Goal: Task Accomplishment & Management: Use online tool/utility

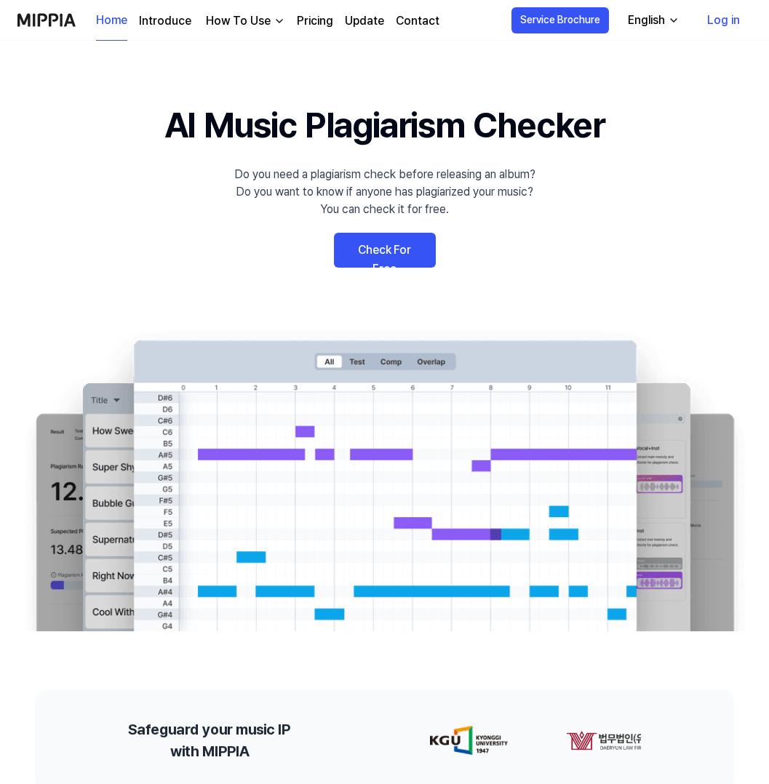
click at [407, 244] on link "Check For Free" at bounding box center [385, 250] width 102 height 35
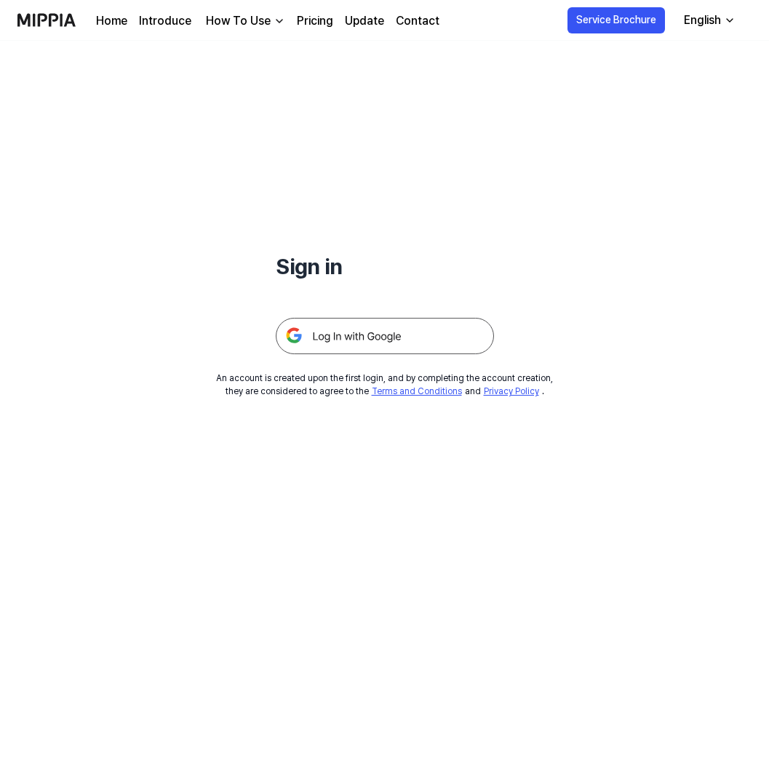
click at [376, 341] on img at bounding box center [385, 336] width 218 height 36
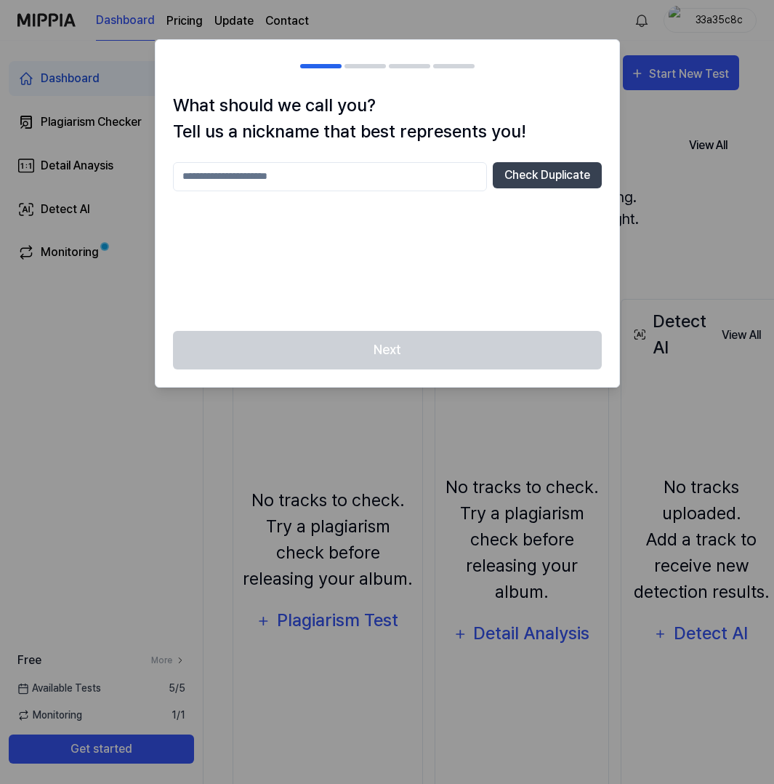
click at [332, 191] on div "Check Duplicate" at bounding box center [387, 237] width 429 height 151
click at [333, 173] on input "text" at bounding box center [330, 176] width 314 height 29
type input "*"
type input "**********"
click at [560, 169] on button "Check Duplicate" at bounding box center [547, 175] width 109 height 26
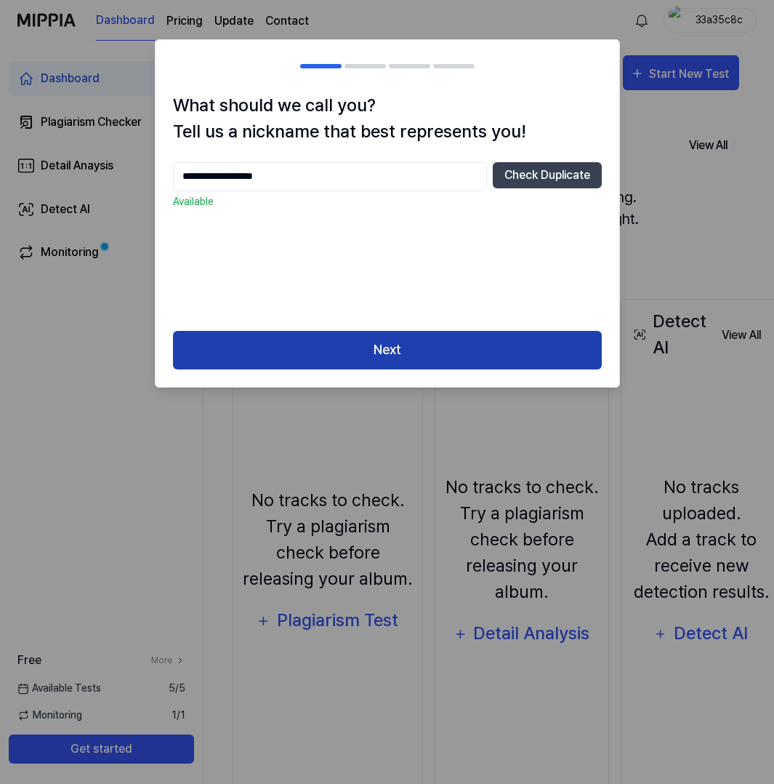
click at [381, 346] on button "Next" at bounding box center [387, 350] width 429 height 39
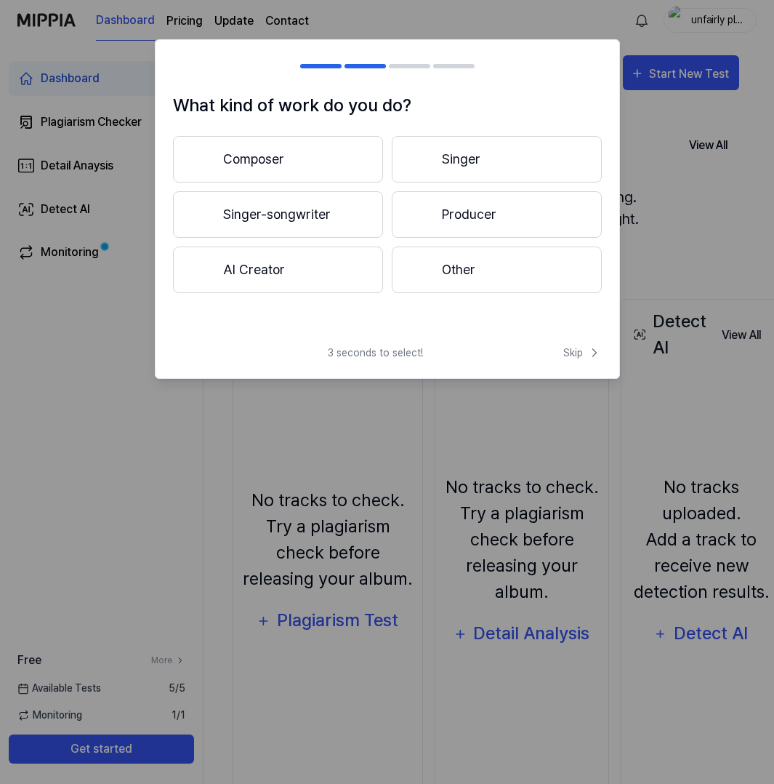
click at [281, 154] on button "Composer" at bounding box center [278, 159] width 210 height 47
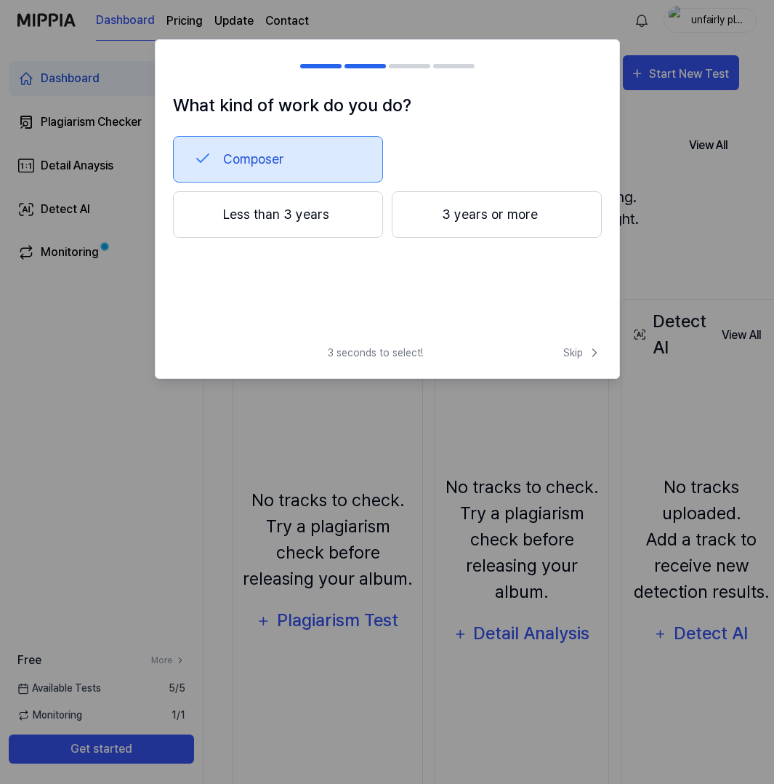
click at [391, 292] on div "What kind of work do you do? Composer Less than 3 years 3 years or more" at bounding box center [388, 212] width 464 height 241
click at [306, 153] on button "Composer" at bounding box center [278, 159] width 210 height 47
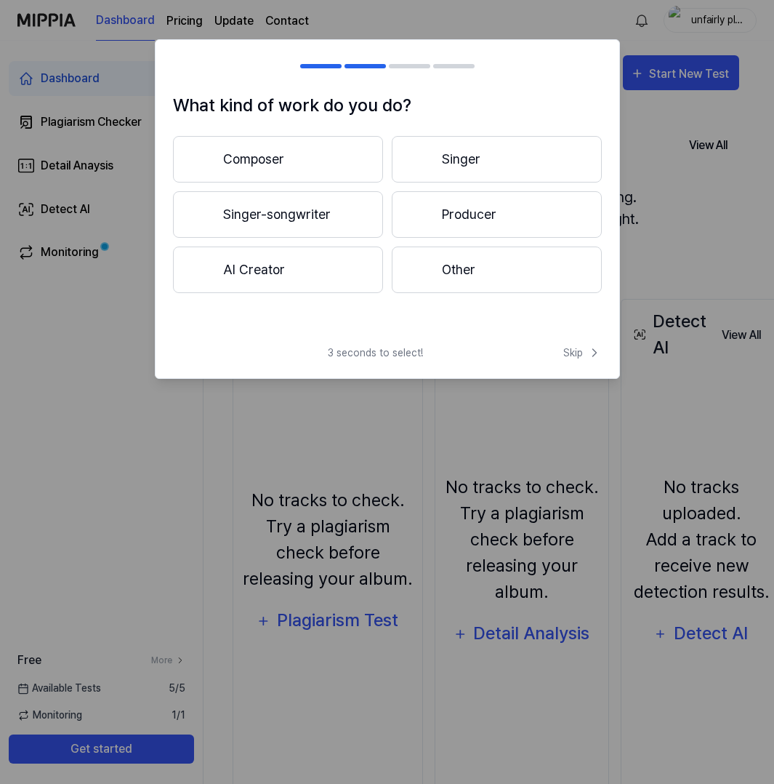
click at [327, 156] on button "Composer" at bounding box center [278, 159] width 210 height 47
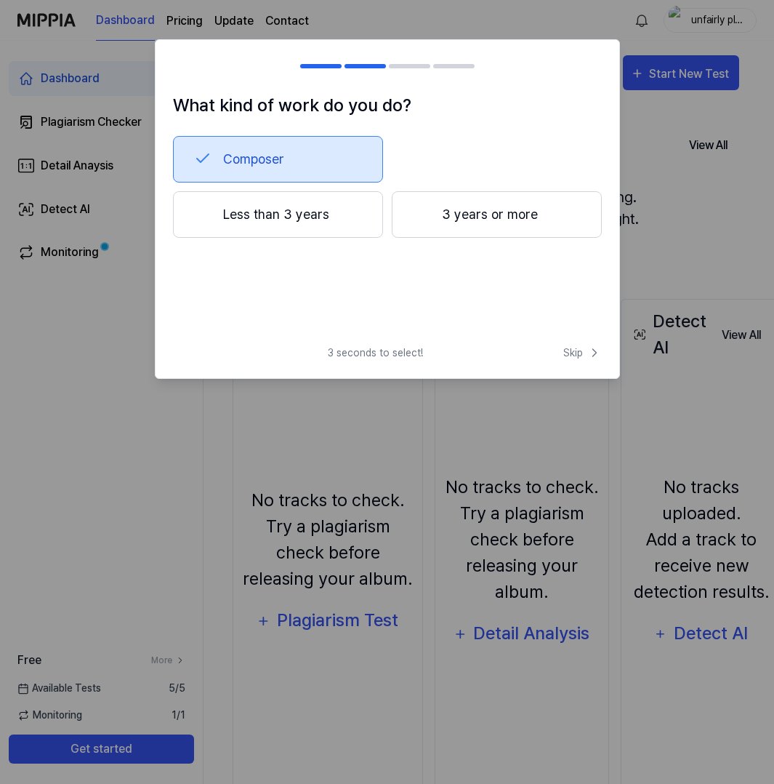
click at [295, 215] on button "Less than 3 years" at bounding box center [278, 214] width 210 height 47
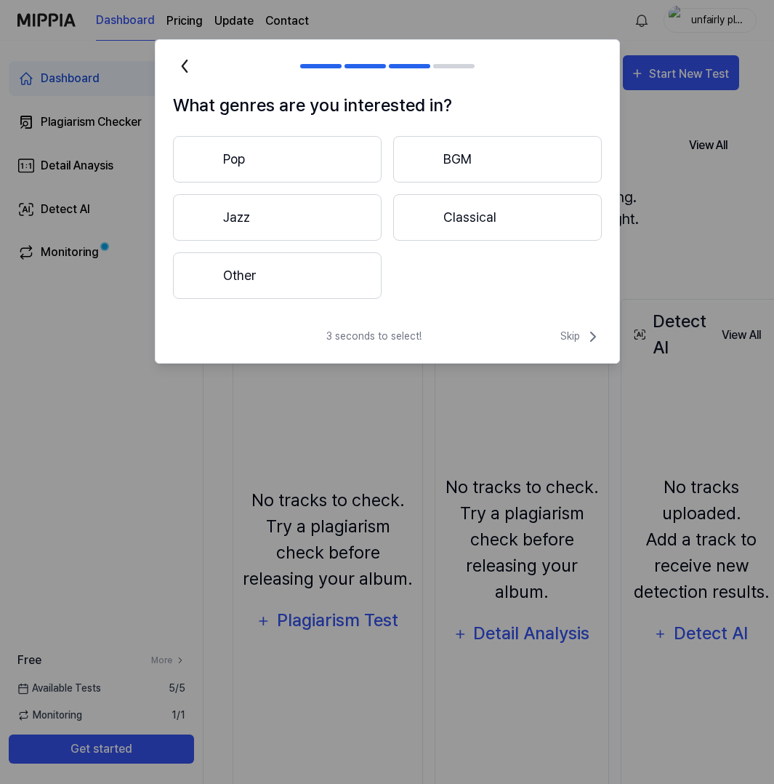
click at [271, 307] on div "What genres are you interested in? Pop BGM Jazz Classical Other" at bounding box center [388, 204] width 464 height 224
click at [271, 279] on button "Other" at bounding box center [277, 275] width 209 height 47
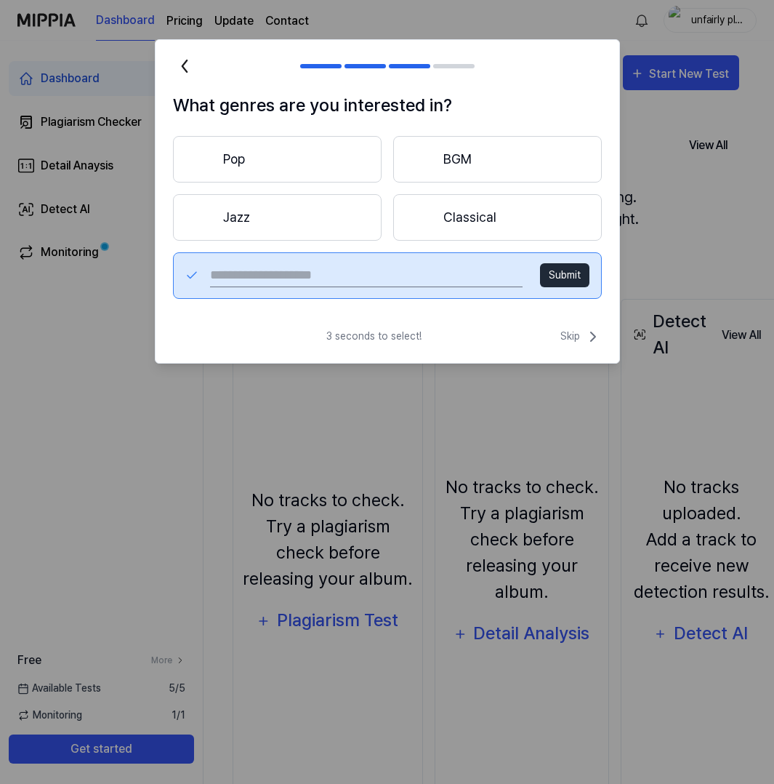
click at [305, 271] on input "text" at bounding box center [366, 275] width 312 height 23
type input "**********"
click at [556, 273] on button "Submit" at bounding box center [564, 275] width 49 height 24
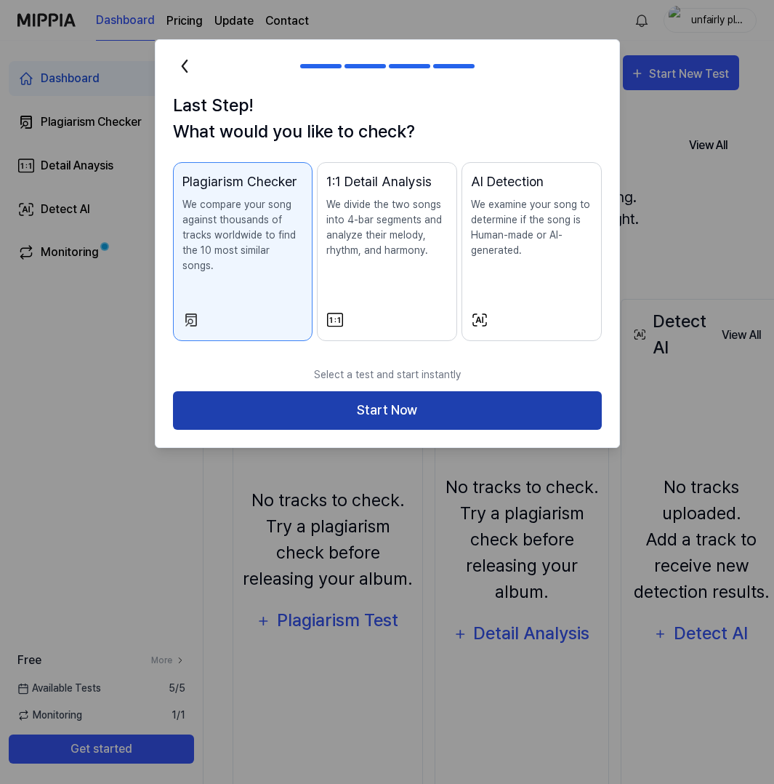
click at [375, 393] on button "Start Now" at bounding box center [387, 410] width 429 height 39
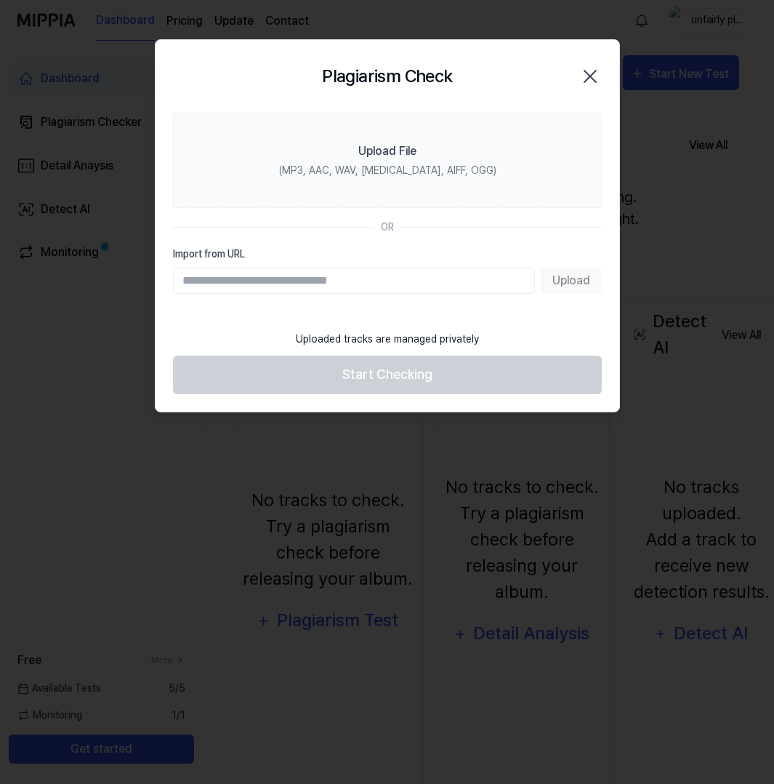
click at [337, 281] on input "Import from URL" at bounding box center [354, 281] width 362 height 26
click at [313, 278] on input "Import from URL" at bounding box center [354, 281] width 362 height 26
click at [476, 299] on section "Upload File (MP3, AAC, WAV, FLAC, AIFF, OGG) OR Import from URL Upload" at bounding box center [388, 218] width 464 height 210
click at [433, 281] on input "Import from URL" at bounding box center [354, 281] width 362 height 26
click at [460, 319] on section "Upload File (MP3, AAC, WAV, FLAC, AIFF, OGG) OR Import from URL Upload" at bounding box center [388, 218] width 464 height 210
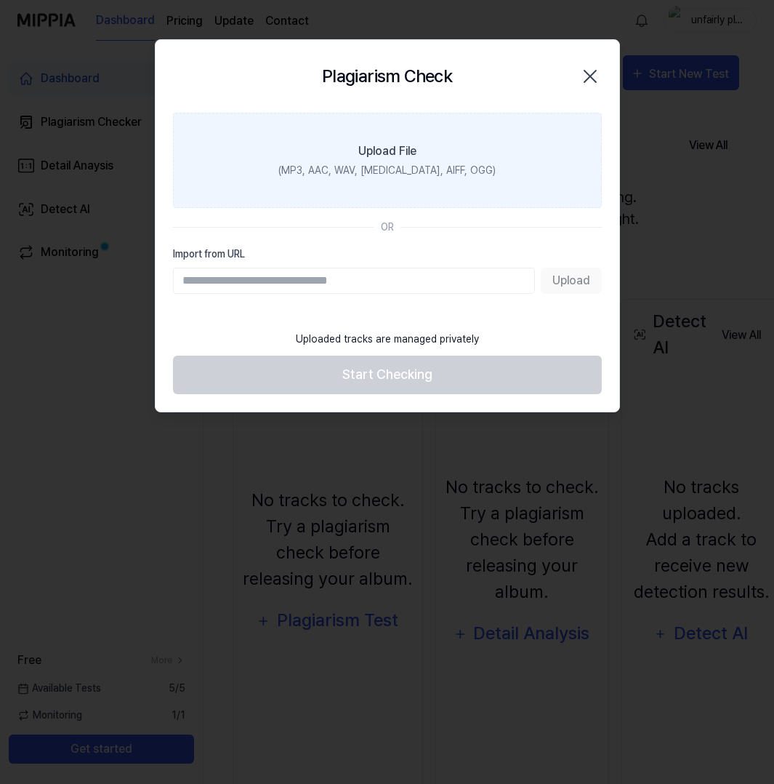
click at [412, 154] on div "Upload File" at bounding box center [388, 151] width 58 height 17
click at [0, 0] on input "Upload File (MP3, AAC, WAV, FLAC, AIFF, OGG)" at bounding box center [0, 0] width 0 height 0
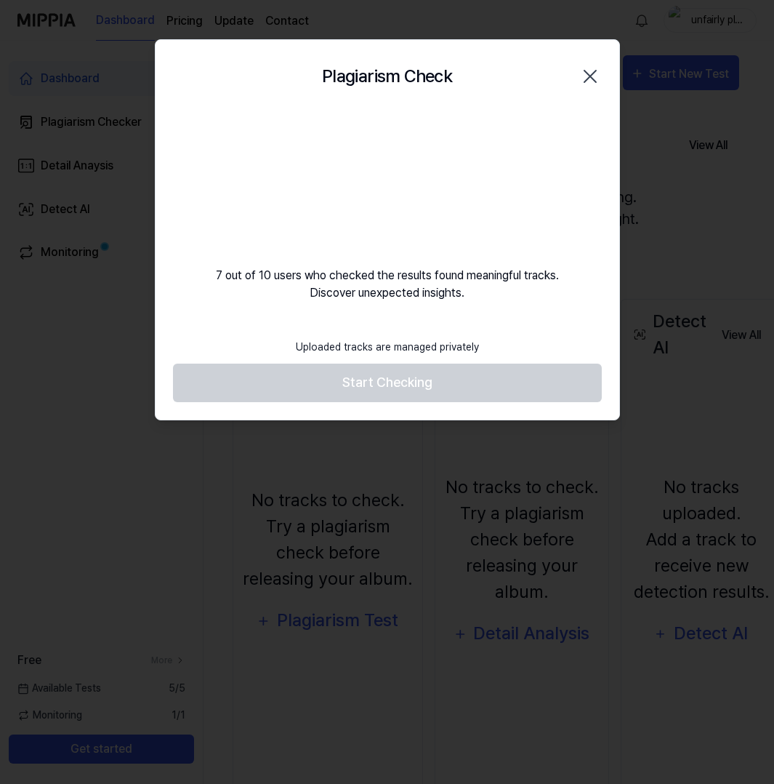
click at [380, 391] on footer "Uploaded tracks are managed privately Start Checking" at bounding box center [387, 366] width 429 height 71
click at [370, 277] on div "7 out of 10 users who checked the results found meaningful tracks. Discover une…" at bounding box center [388, 207] width 464 height 189
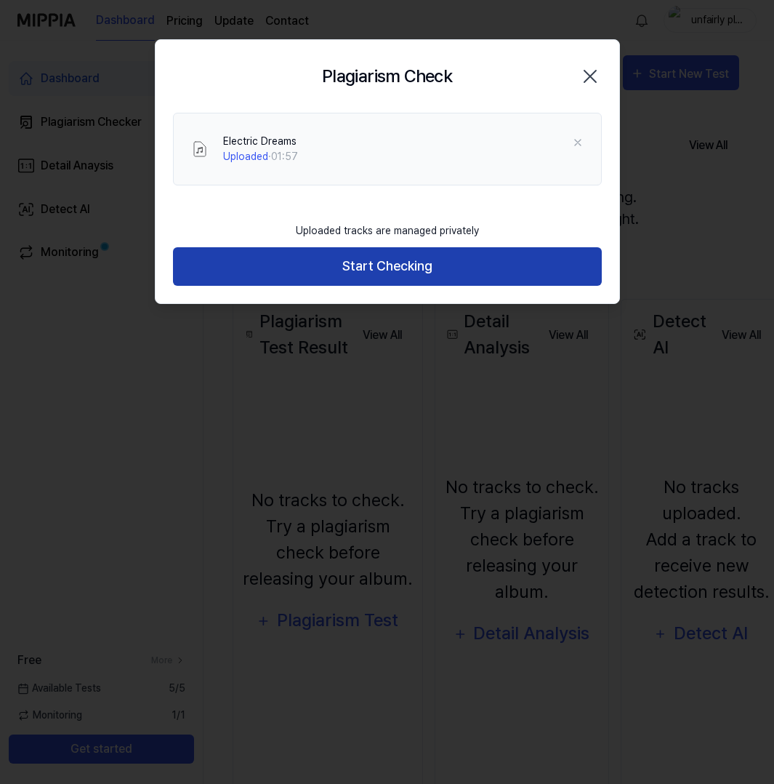
click at [386, 265] on button "Start Checking" at bounding box center [387, 266] width 429 height 39
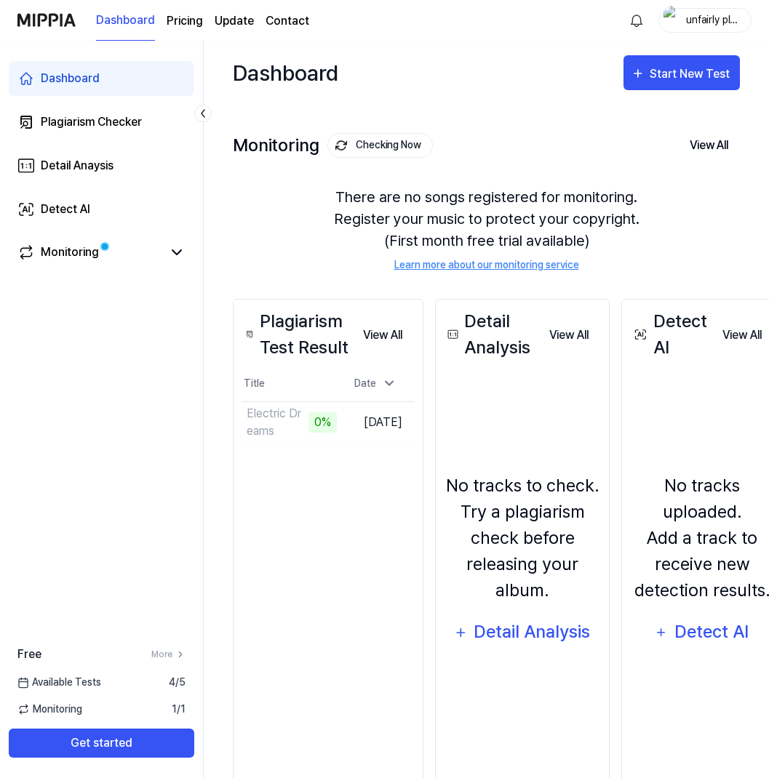
drag, startPoint x: 772, startPoint y: 309, endPoint x: 784, endPoint y: 311, distance: 12.4
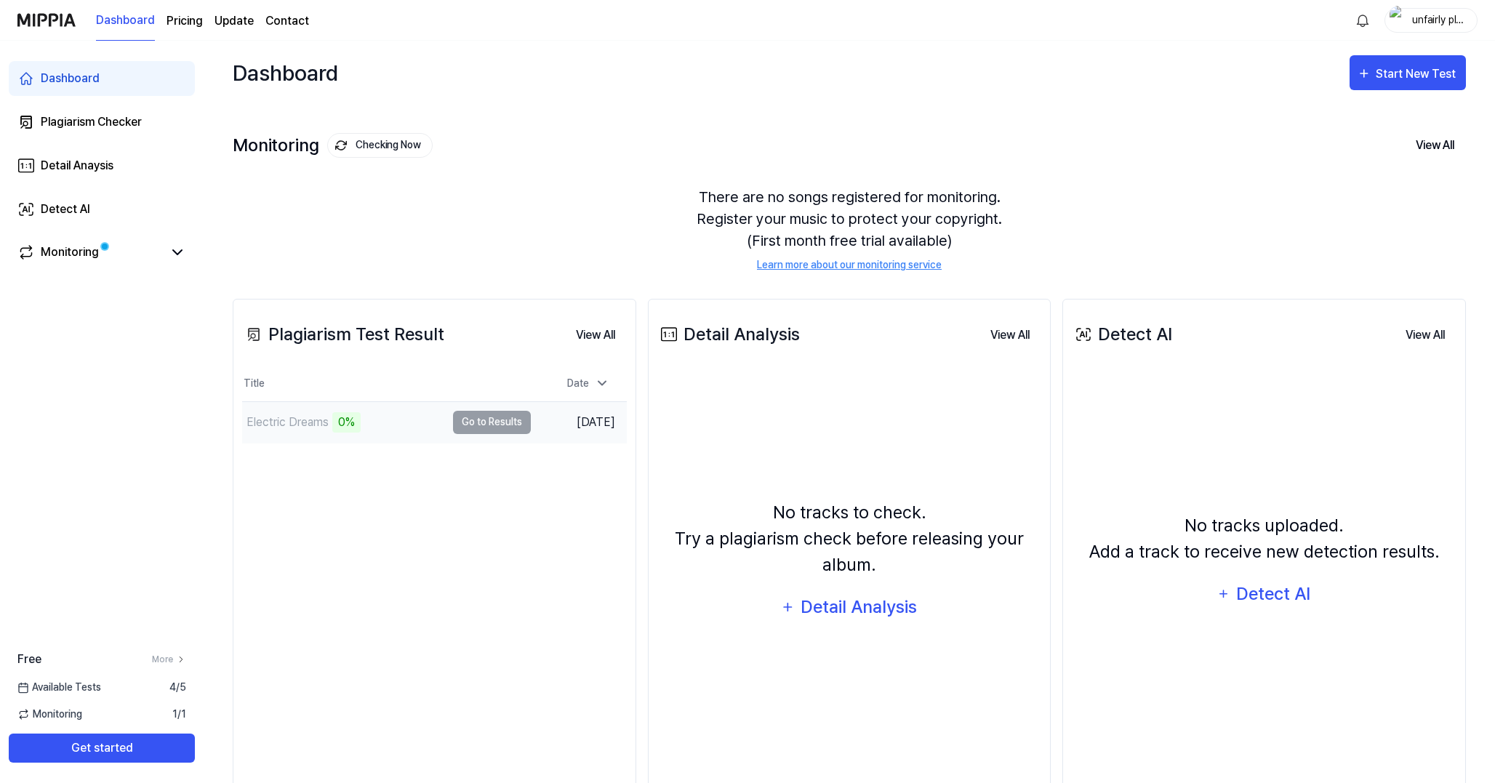
click at [495, 433] on td "Electric Dreams 0% Go to Results" at bounding box center [386, 422] width 289 height 41
click at [493, 427] on td "Electric Dreams 0% Go to Results" at bounding box center [386, 422] width 289 height 41
click at [415, 322] on div "Plagiarism Test Result" at bounding box center [343, 334] width 202 height 26
click at [341, 420] on div "0%" at bounding box center [346, 422] width 28 height 20
click at [583, 417] on td "Aug 22, 2025" at bounding box center [579, 421] width 96 height 41
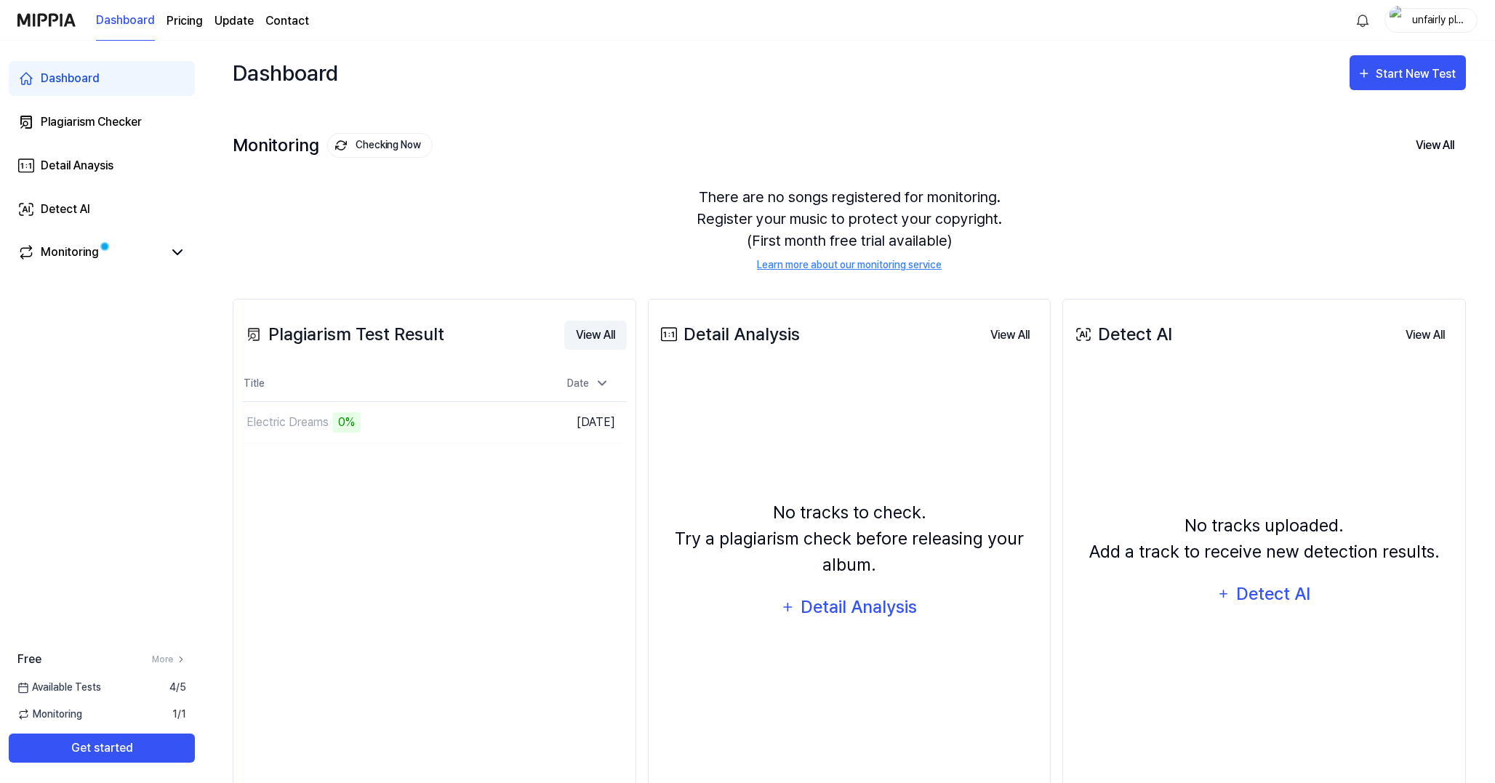
click at [588, 337] on button "View All" at bounding box center [595, 335] width 63 height 29
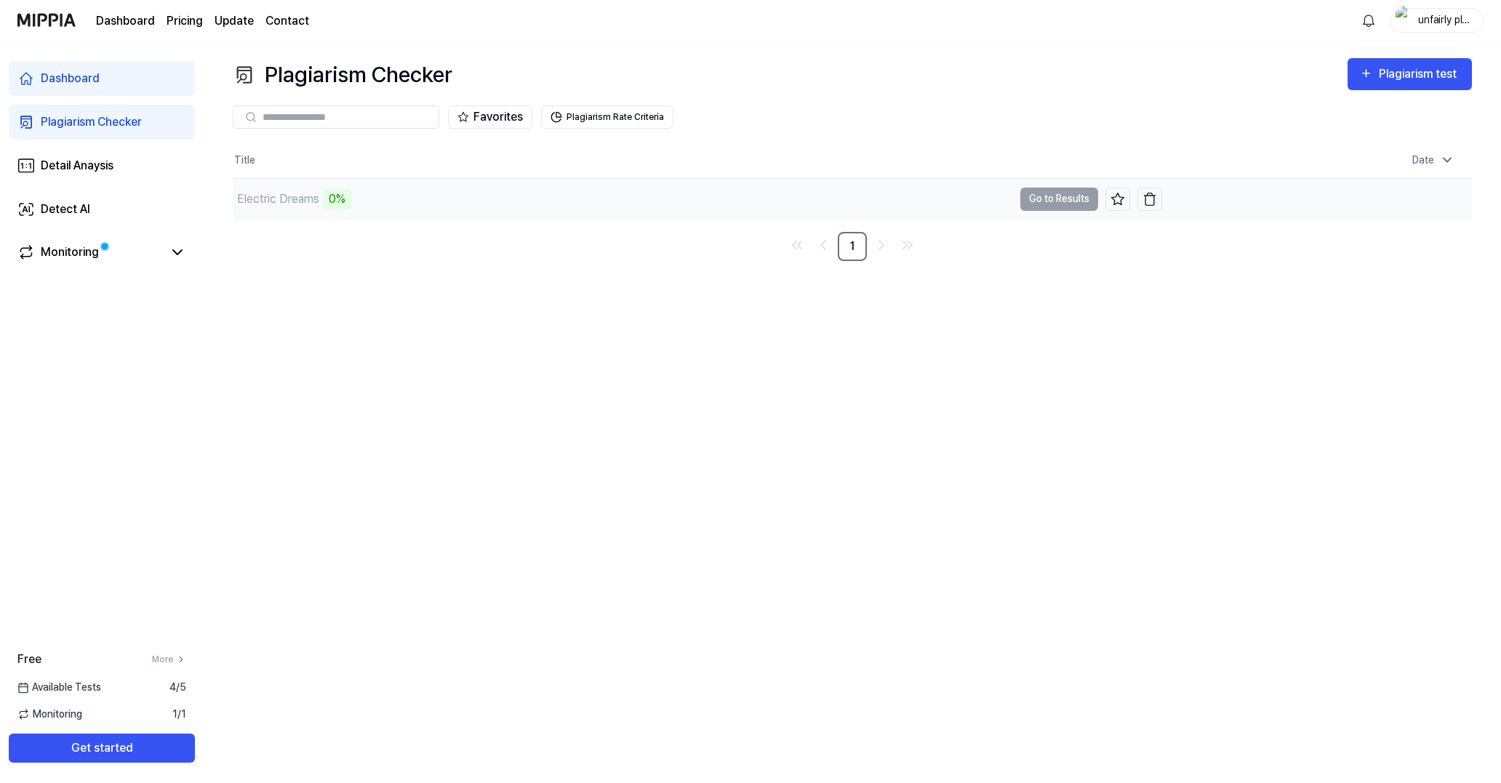
click at [768, 195] on td "Electric Dreams 0% Go to Results" at bounding box center [697, 199] width 929 height 41
click at [768, 196] on td "Electric Dreams 0% Go to Results" at bounding box center [697, 199] width 929 height 41
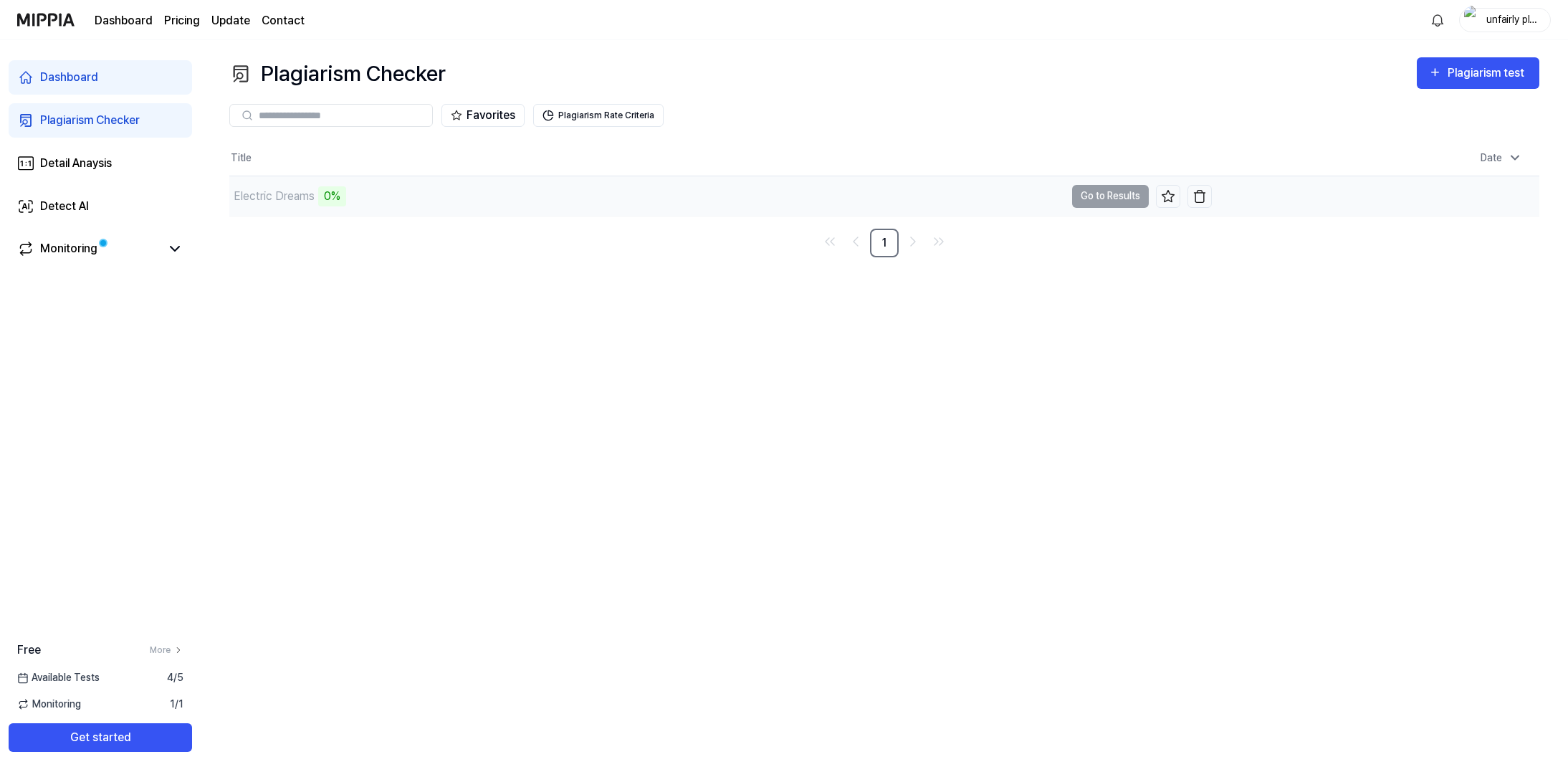
click at [757, 190] on td "Electric Dreams 0% Go to Results" at bounding box center [720, 196] width 983 height 40
click at [757, 193] on td "Electric Dreams 0% Go to Results" at bounding box center [720, 196] width 983 height 40
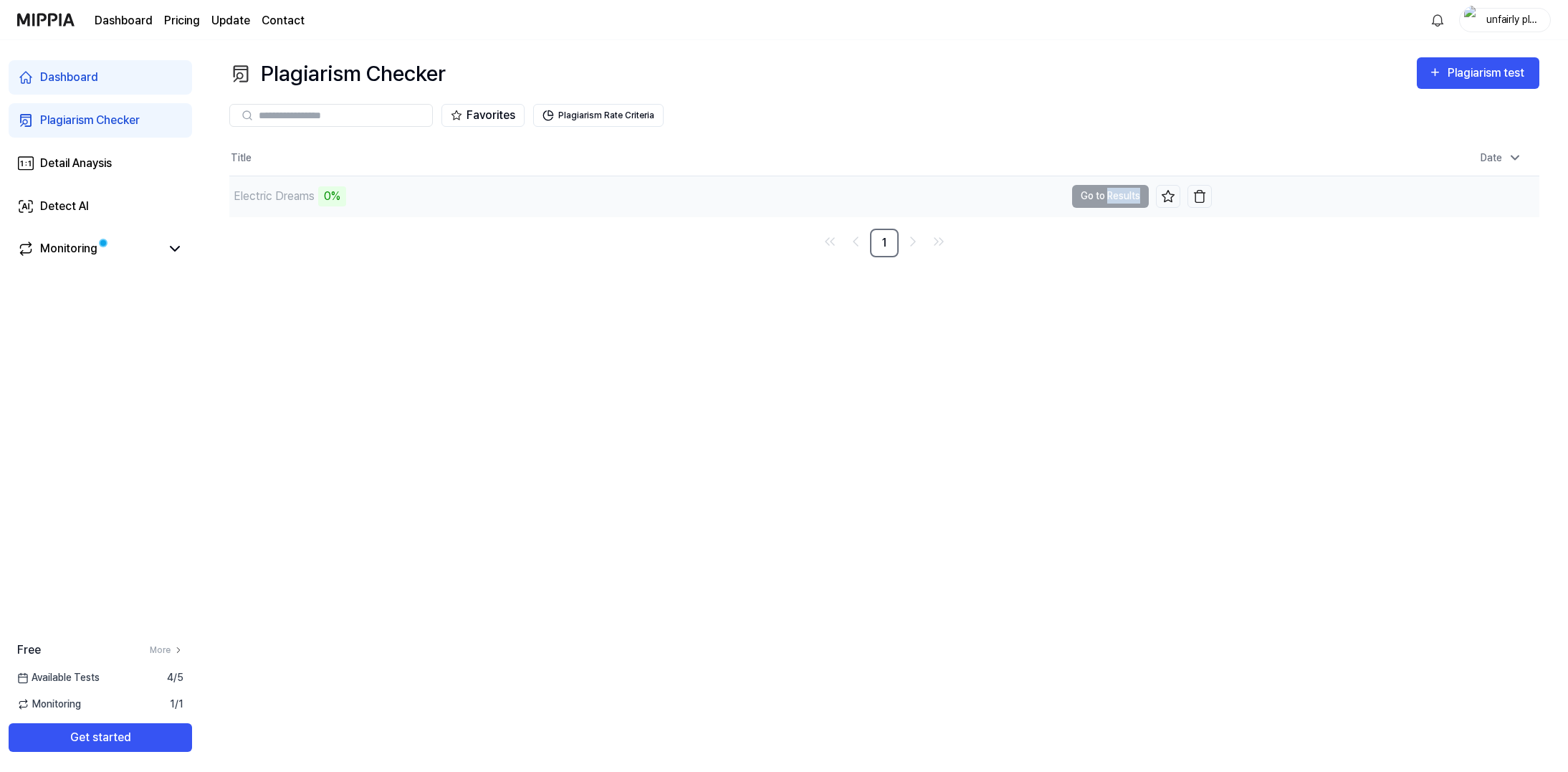
click at [757, 193] on td "Electric Dreams 0% Go to Results" at bounding box center [720, 196] width 983 height 40
click at [736, 113] on div "Favorites Plagiarism Rate Criteria" at bounding box center [884, 114] width 1310 height 23
click at [605, 113] on button "Plagiarism Rate Criteria" at bounding box center [598, 114] width 130 height 23
click at [592, 112] on button "Plagiarism Rate Criteria" at bounding box center [598, 114] width 130 height 23
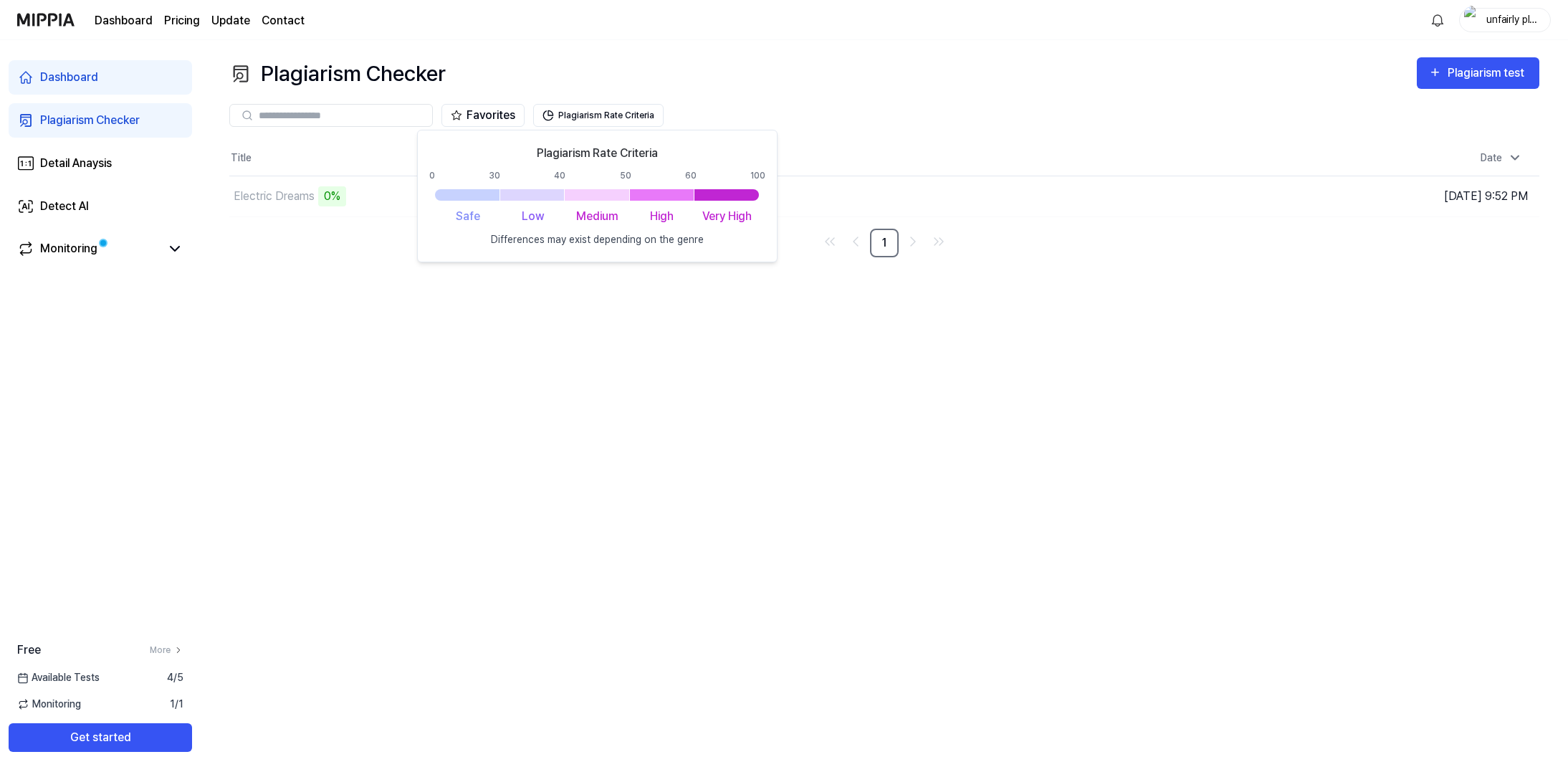
click at [625, 375] on div "Plagiarism Checker Plagiarism test Plagiarism Checker Detail Analysis Detect AI…" at bounding box center [885, 406] width 1368 height 732
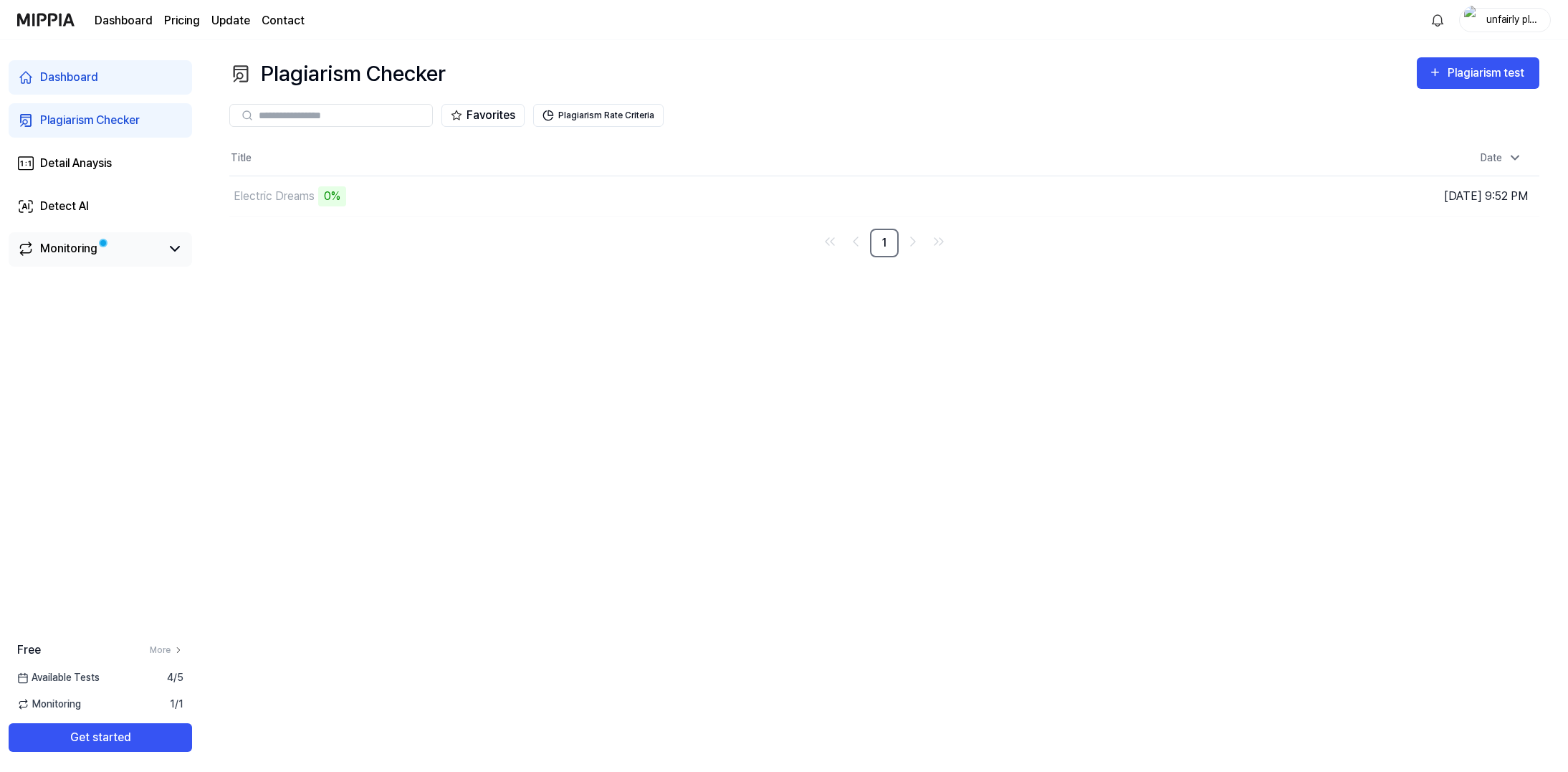
click at [166, 251] on div "Monitoring" at bounding box center [100, 248] width 167 height 17
click at [177, 248] on icon at bounding box center [174, 248] width 9 height 4
click at [173, 246] on icon at bounding box center [174, 248] width 17 height 17
click at [329, 194] on div "0%" at bounding box center [332, 196] width 28 height 20
click at [757, 196] on icon at bounding box center [1168, 196] width 15 height 15
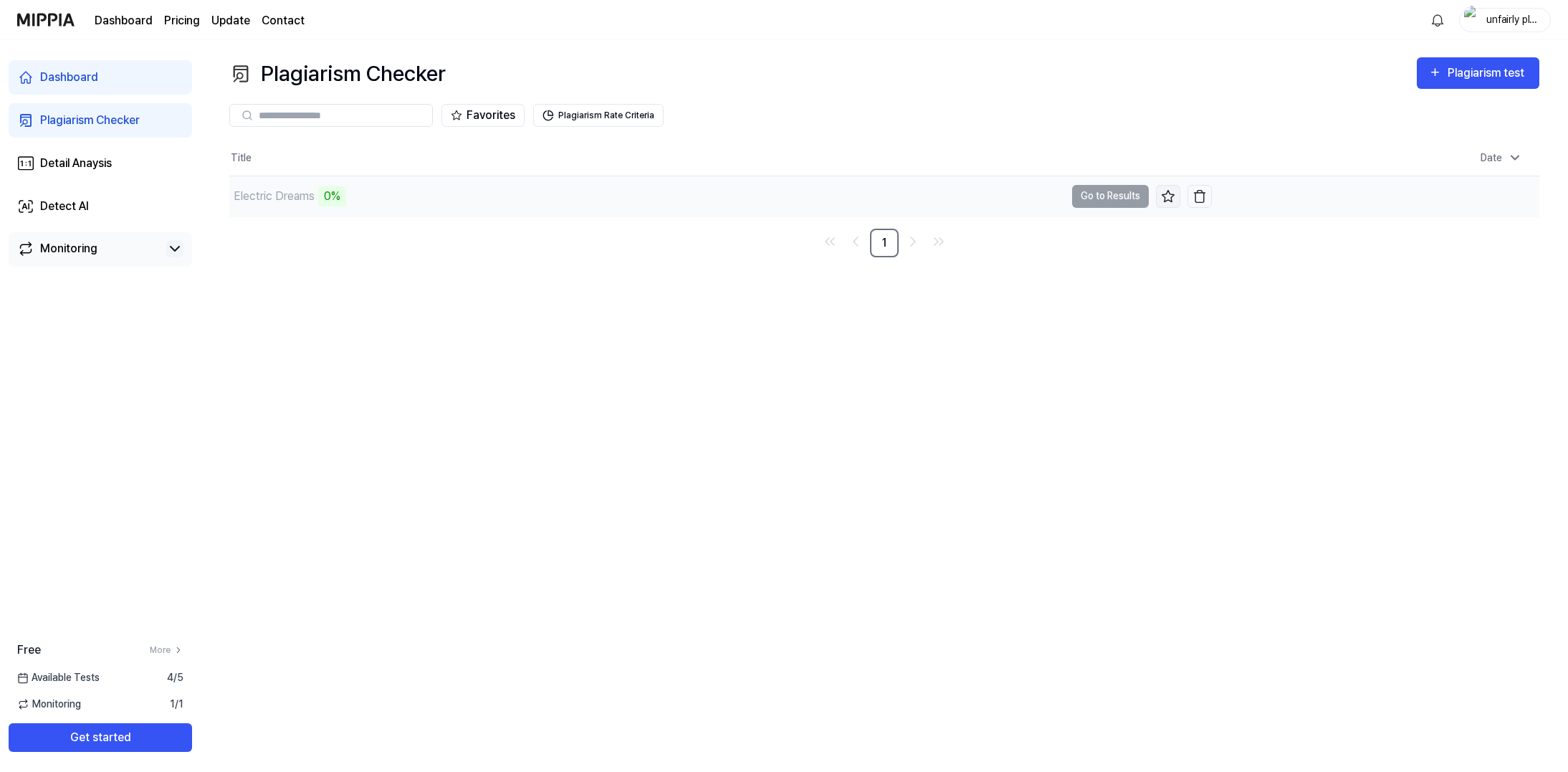
click at [757, 195] on icon at bounding box center [1168, 196] width 15 height 15
click at [77, 67] on link "Dashboard" at bounding box center [101, 77] width 183 height 35
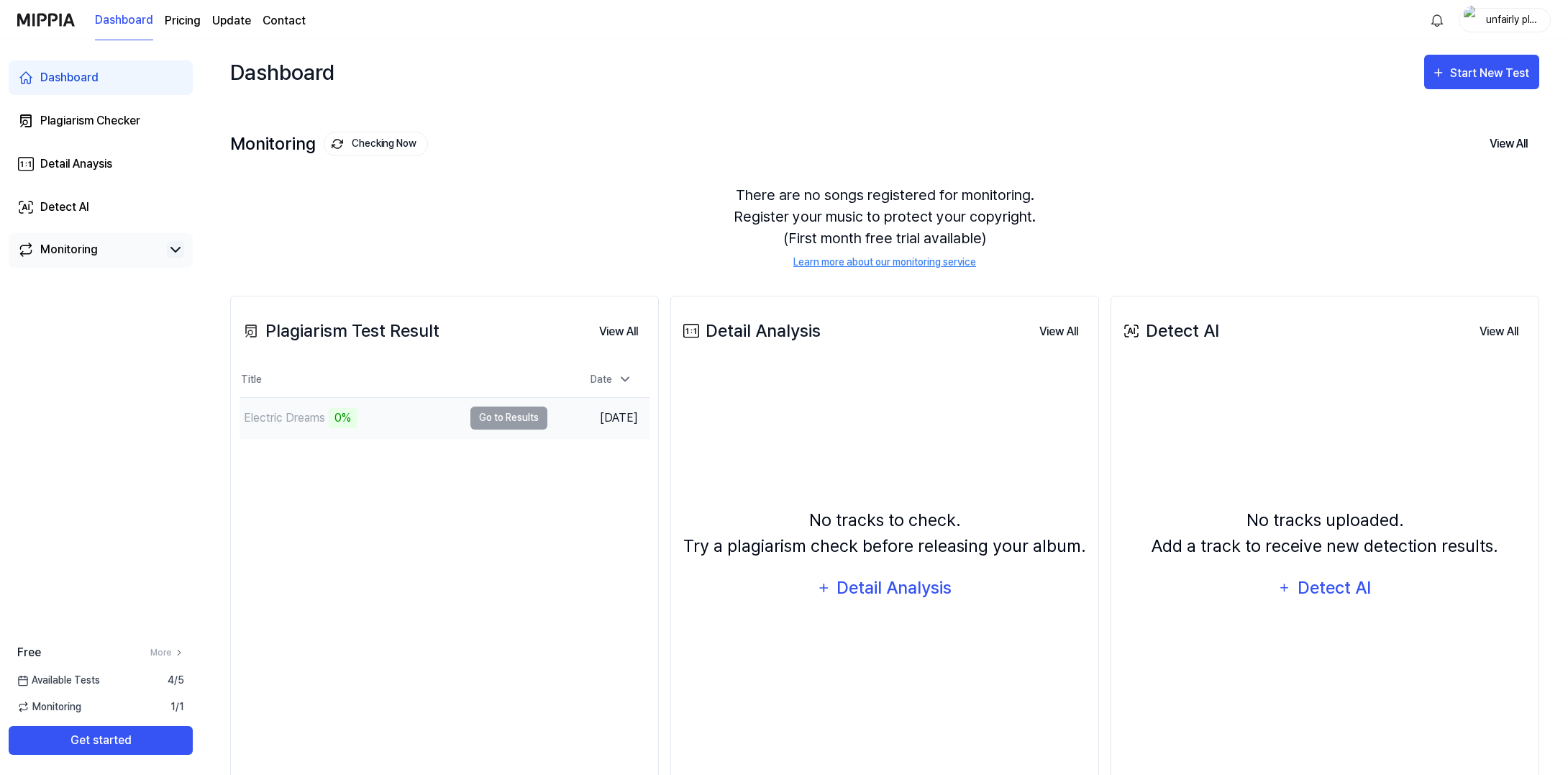
click at [587, 419] on td "Aug 22, 2025" at bounding box center [599, 417] width 103 height 41
click at [64, 160] on div "Detail Anaysis" at bounding box center [76, 163] width 72 height 17
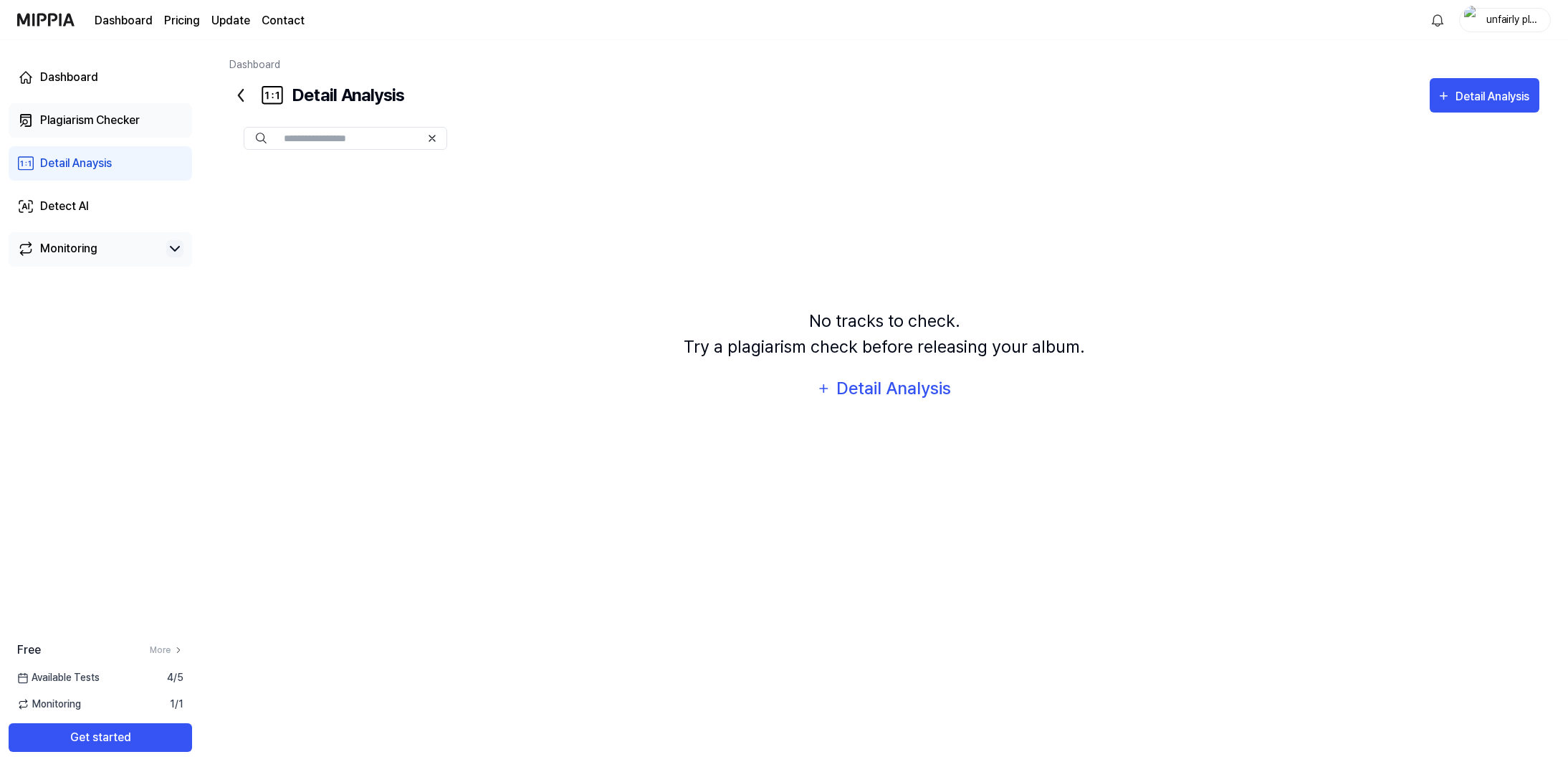
click at [93, 108] on link "Plagiarism Checker" at bounding box center [101, 120] width 183 height 35
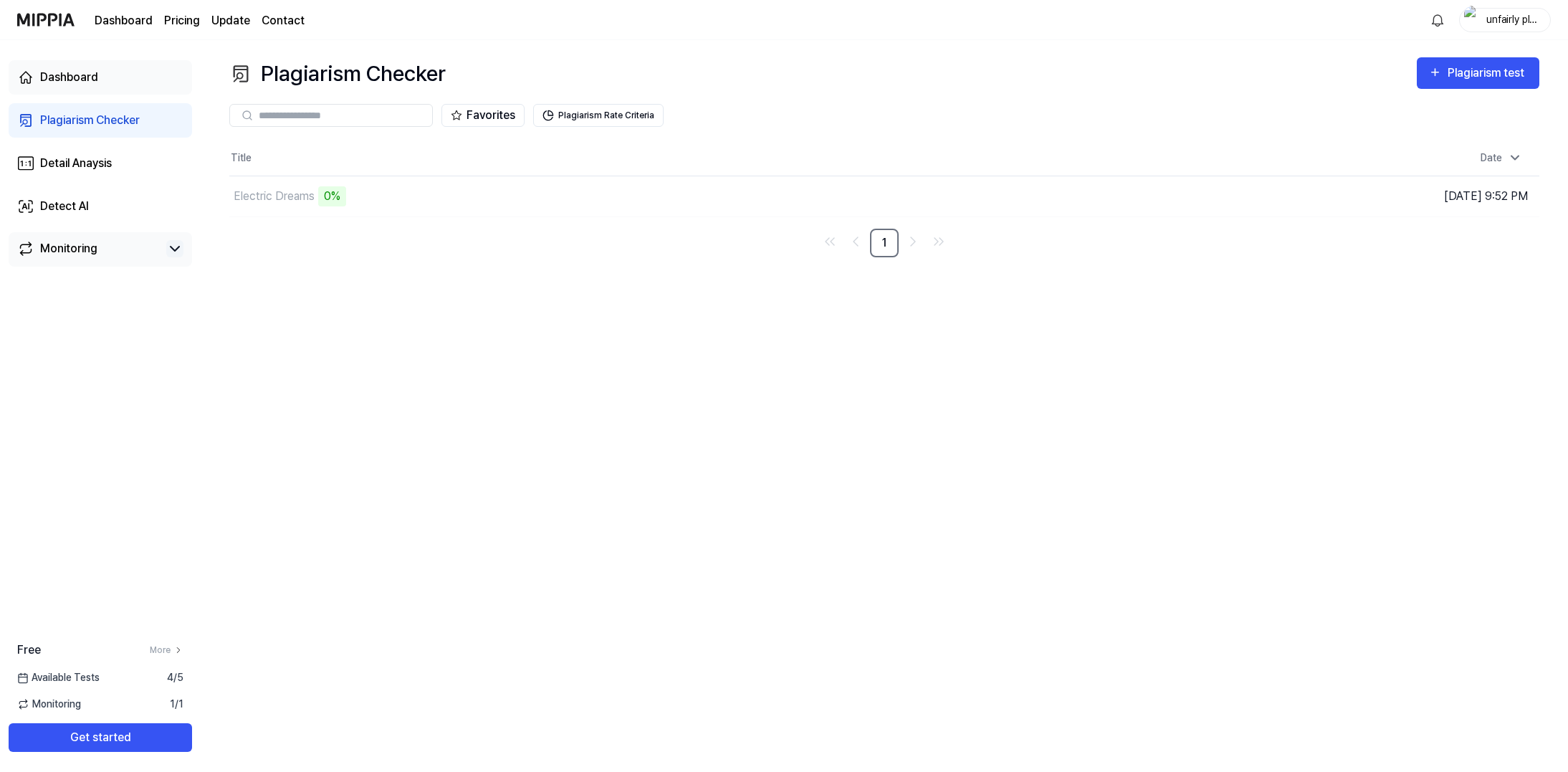
click at [99, 76] on link "Dashboard" at bounding box center [101, 77] width 183 height 35
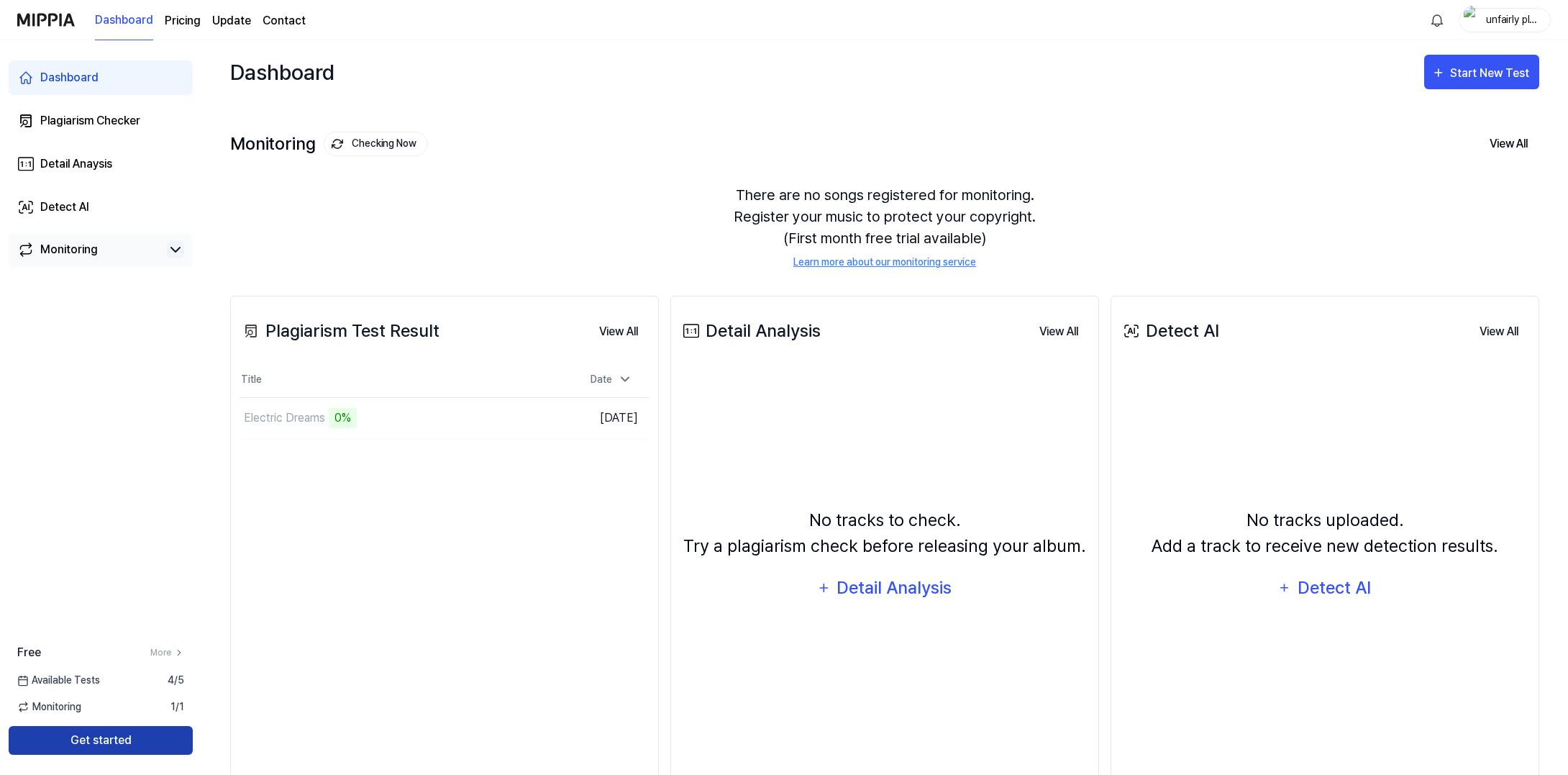
click at [128, 737] on button "Get started" at bounding box center [101, 740] width 184 height 29
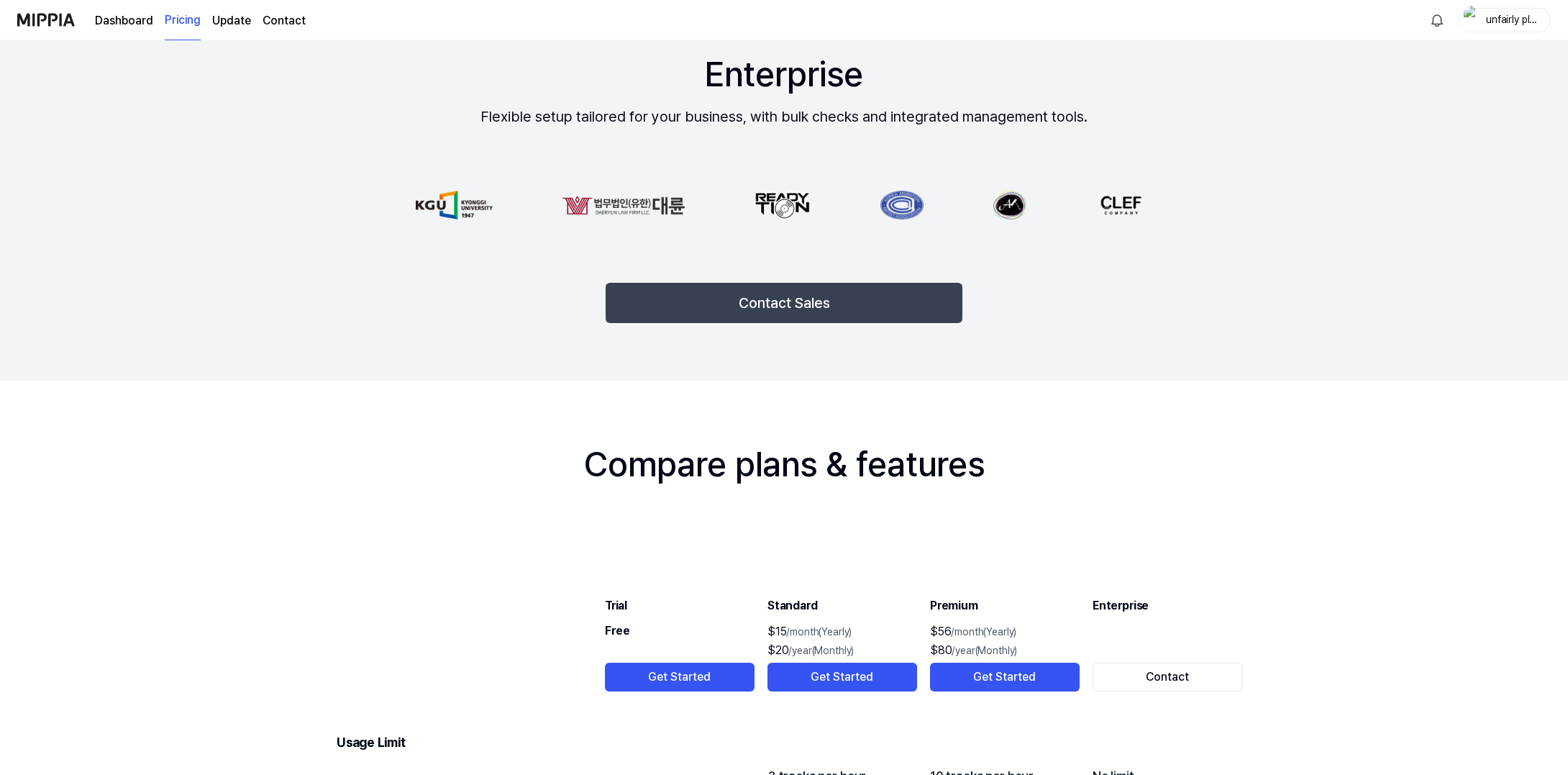
scroll to position [1022, 0]
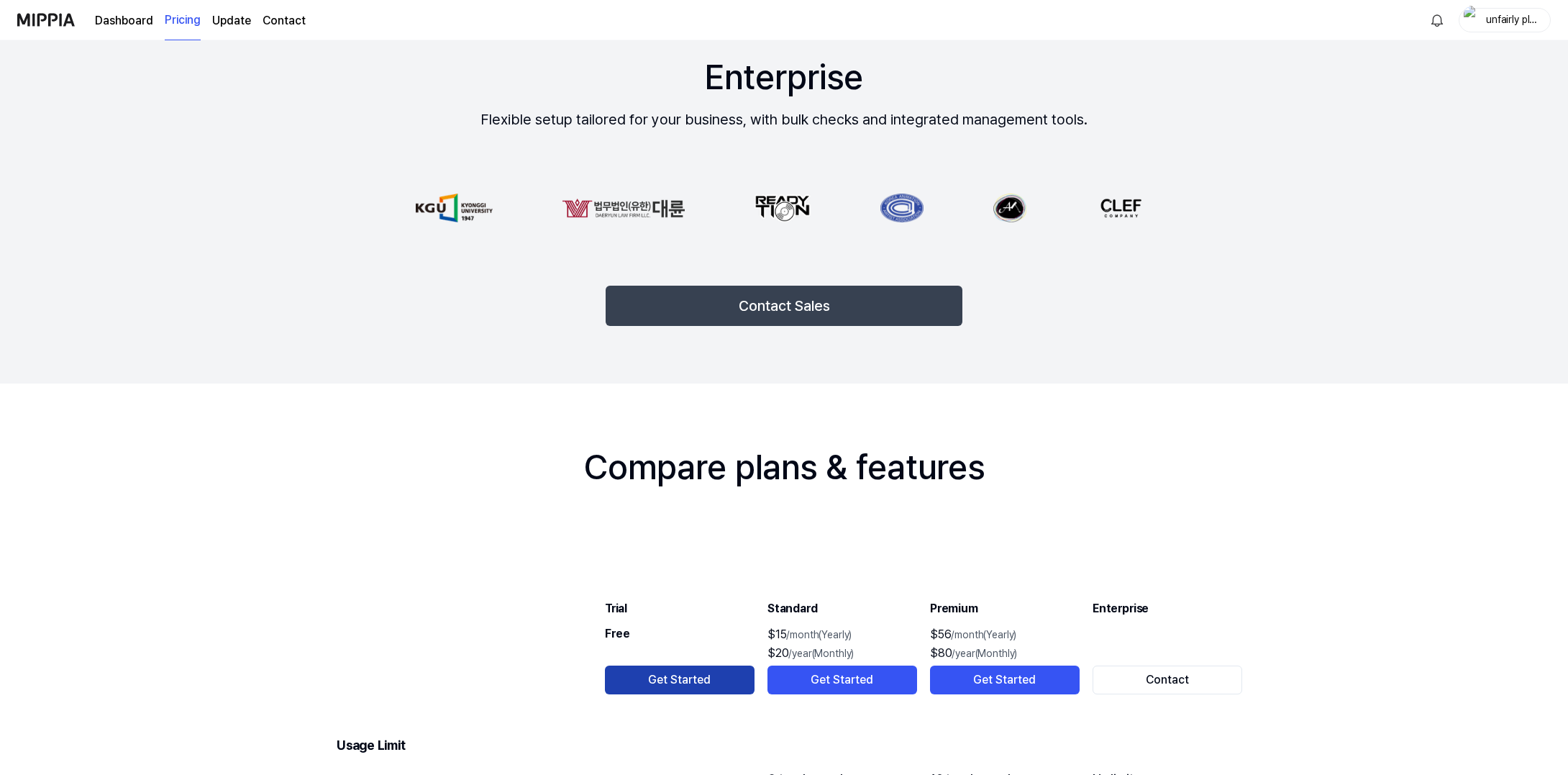
click at [660, 669] on button "Get Started" at bounding box center [680, 680] width 149 height 29
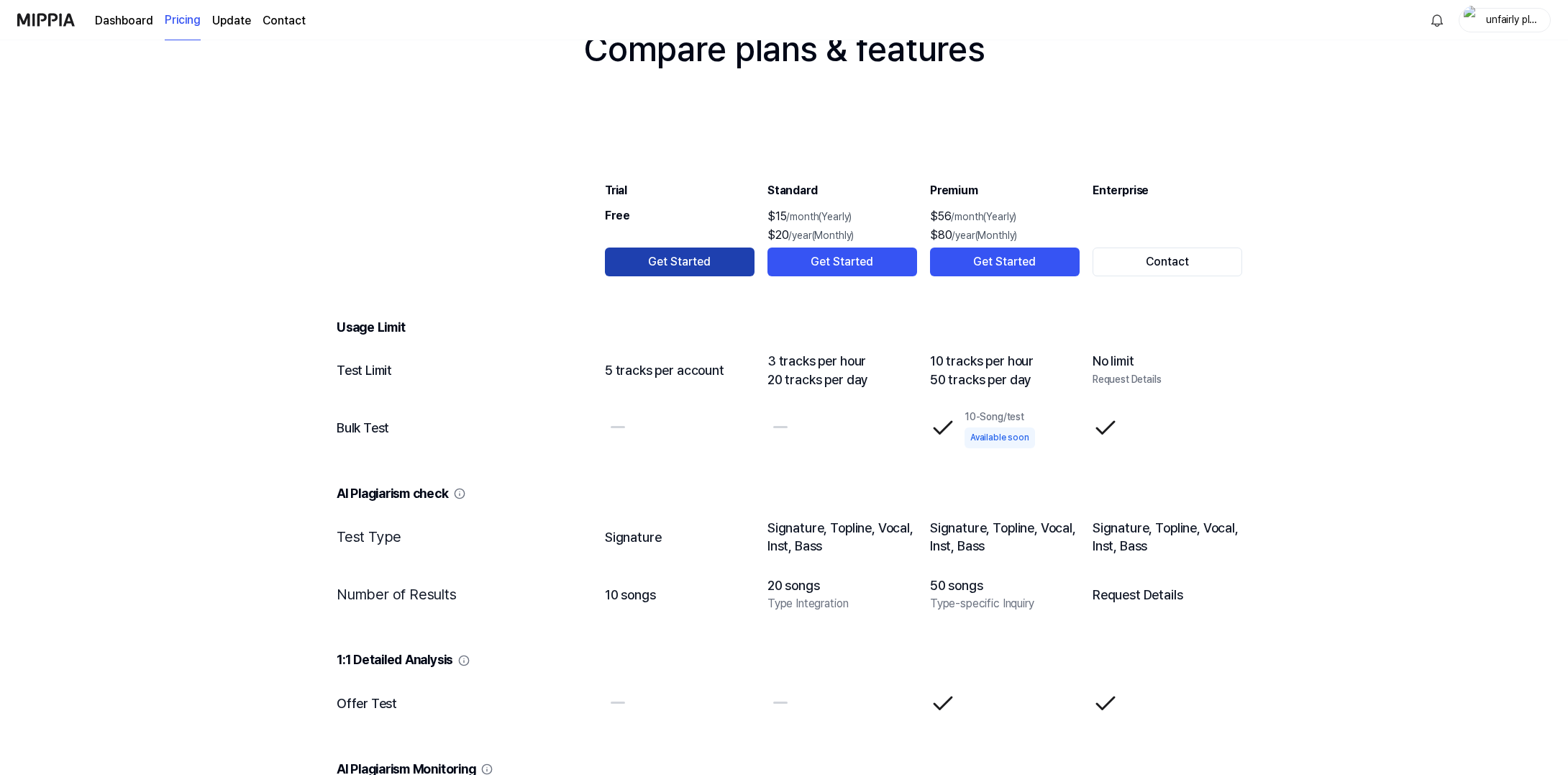
scroll to position [1443, 0]
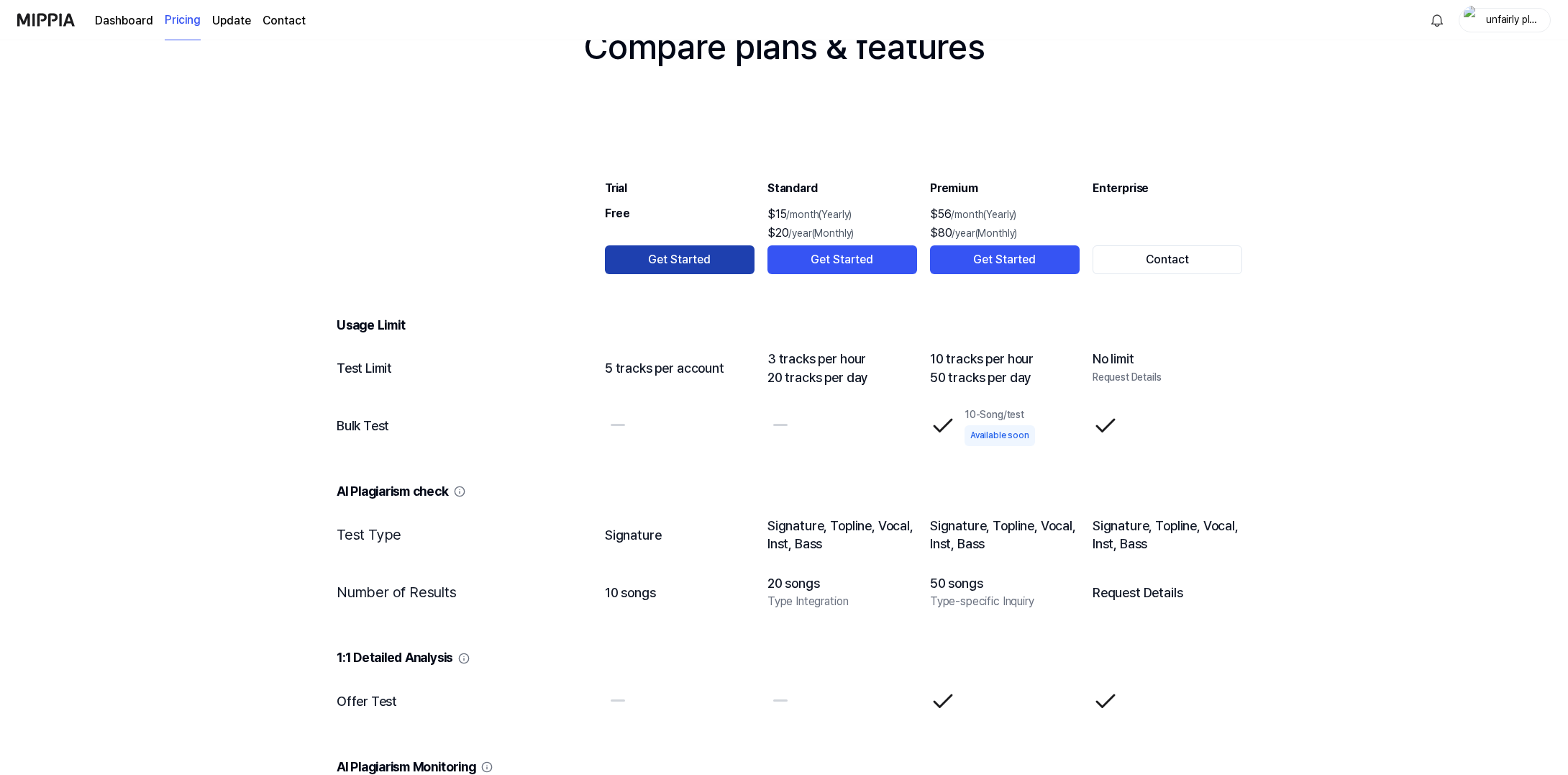
click at [695, 260] on button "Get Started" at bounding box center [680, 259] width 149 height 29
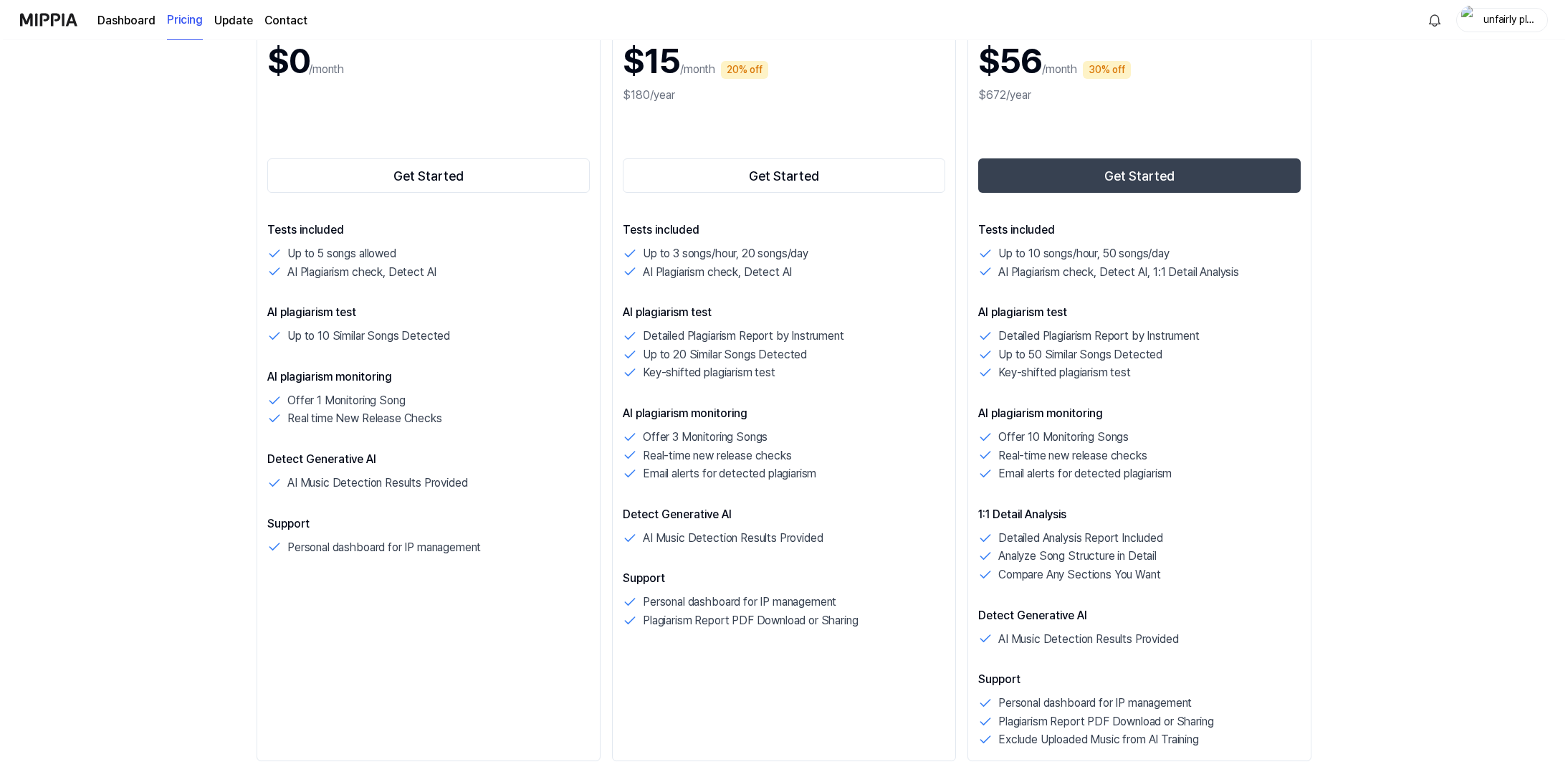
scroll to position [0, 0]
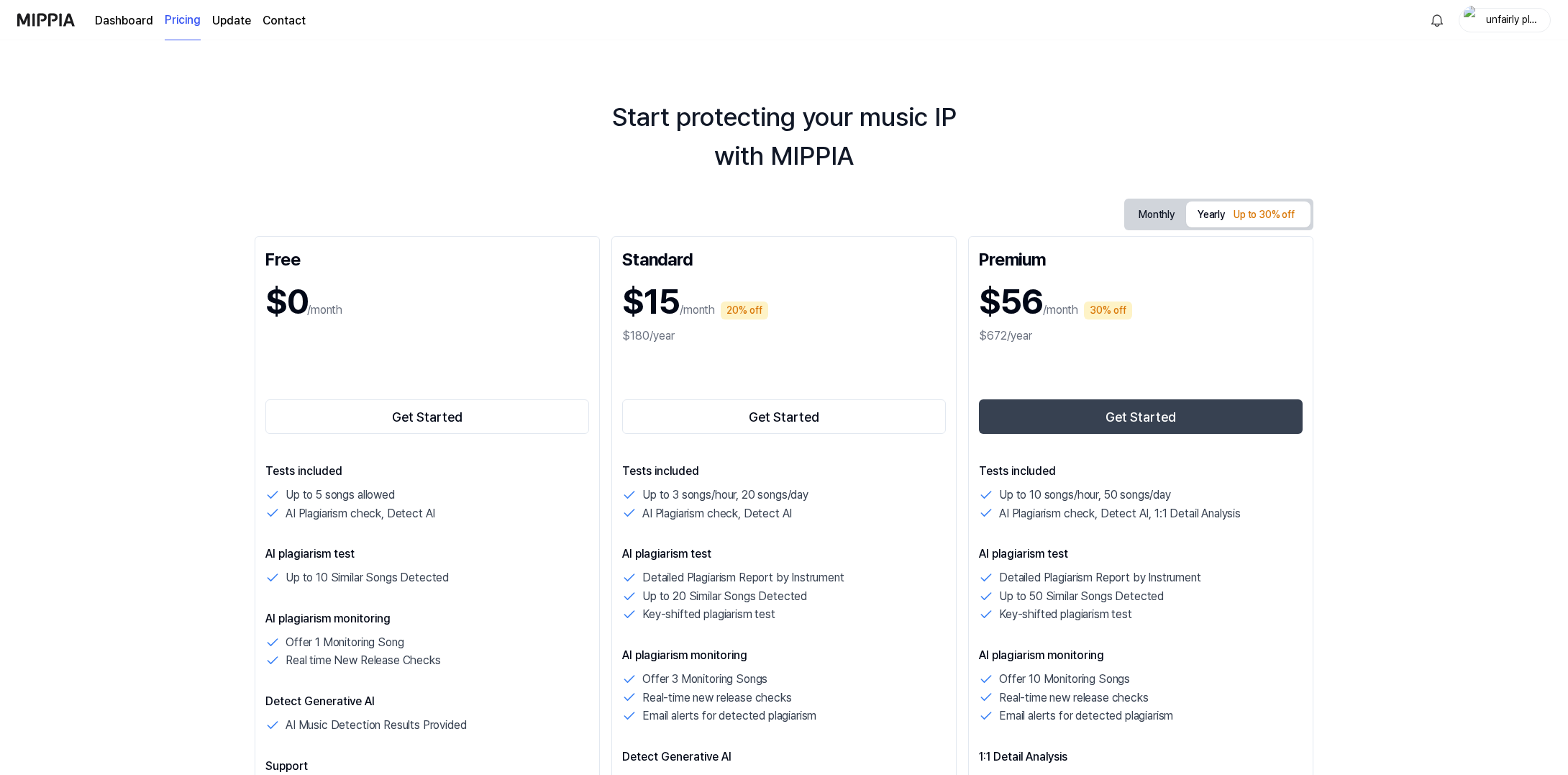
click at [121, 27] on link "Dashboard" at bounding box center [124, 20] width 58 height 17
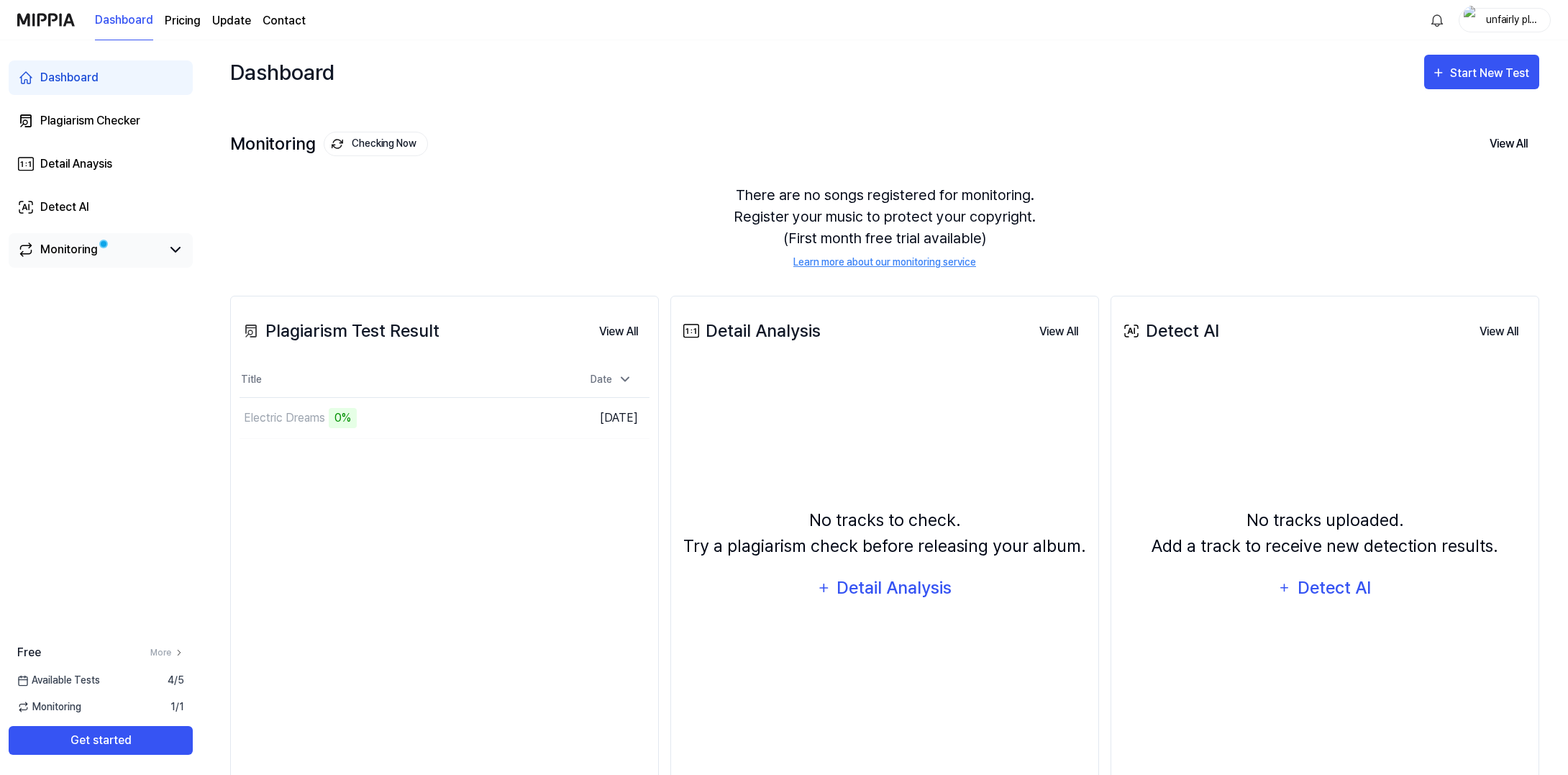
click at [134, 249] on link "Monitoring" at bounding box center [88, 249] width 143 height 17
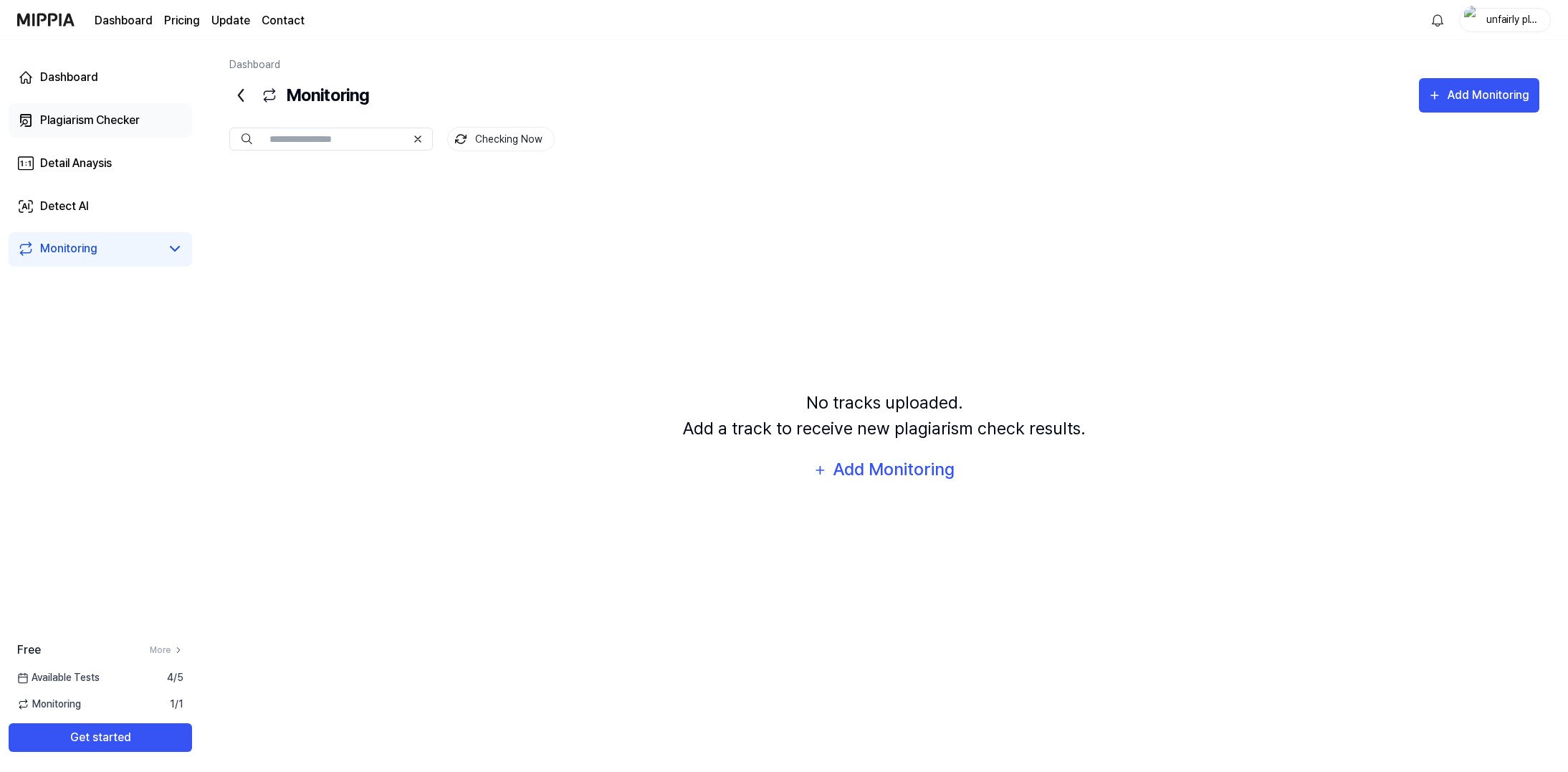
click at [85, 112] on div "Plagiarism Checker" at bounding box center [90, 119] width 100 height 17
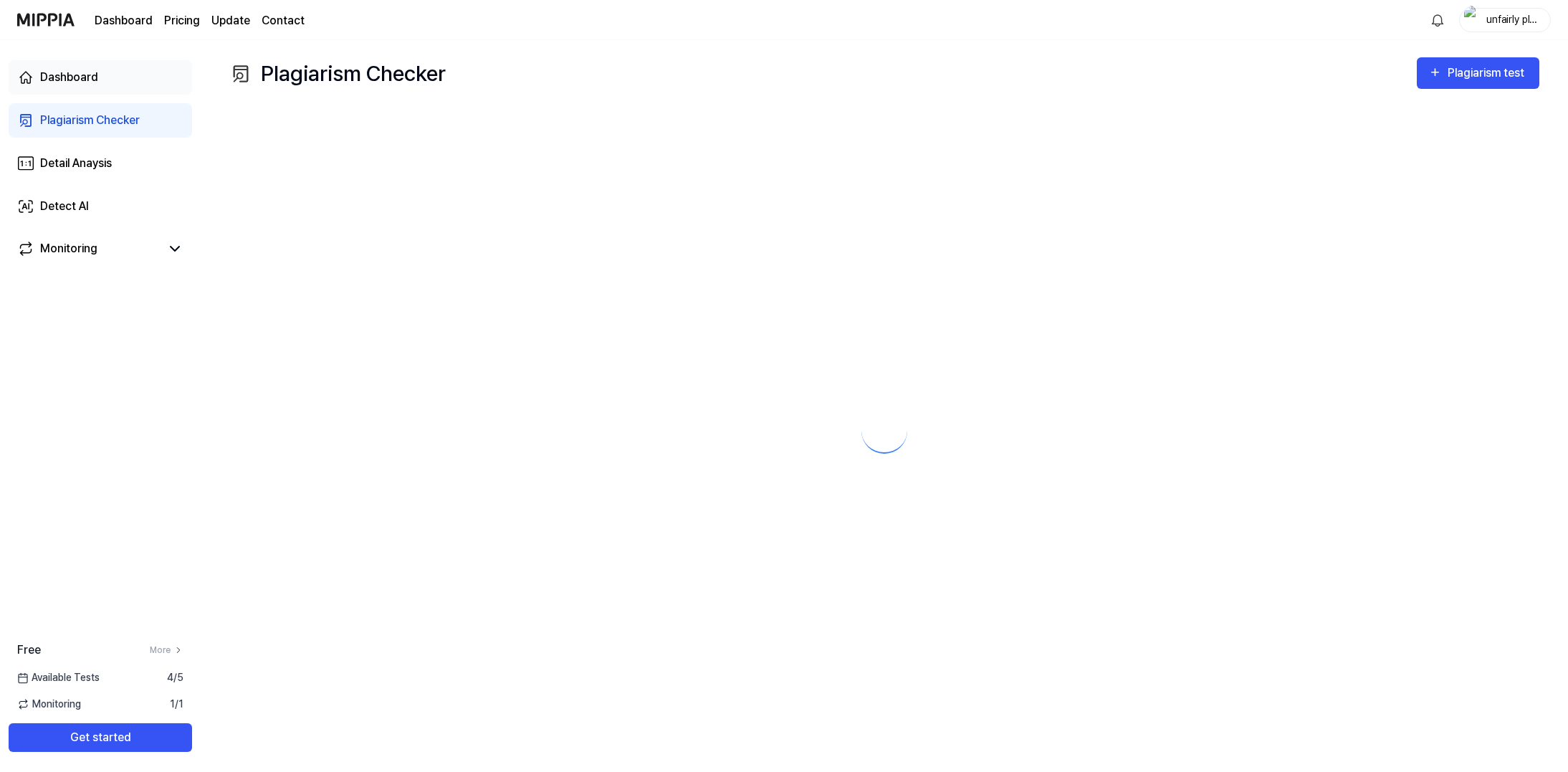
click at [88, 81] on div "Dashboard" at bounding box center [69, 77] width 58 height 17
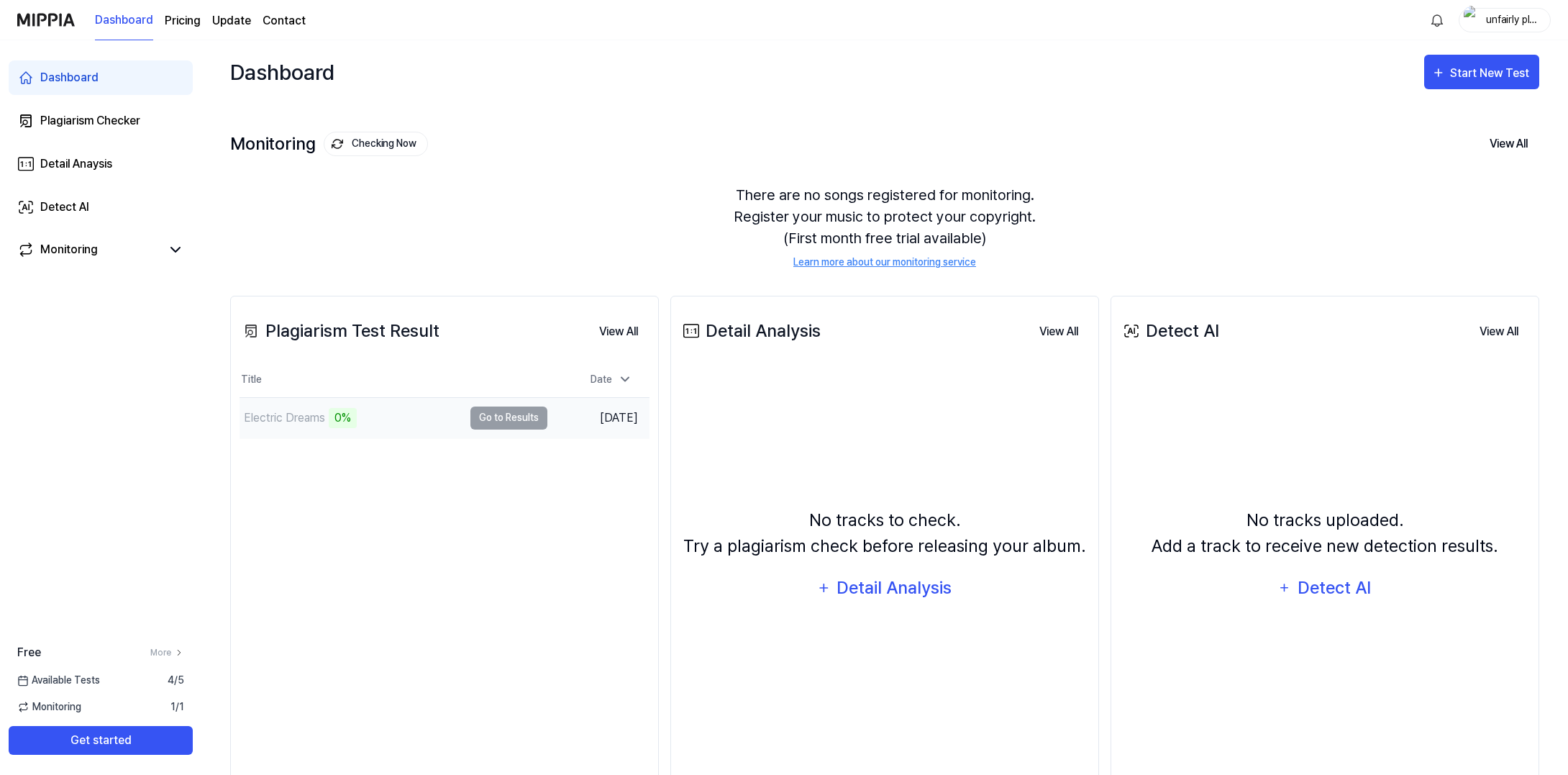
click at [390, 422] on div "Electric Dreams 0%" at bounding box center [351, 418] width 224 height 41
click at [594, 432] on td "Aug 22, 2025" at bounding box center [599, 417] width 103 height 41
click at [599, 414] on td "Aug 22, 2025" at bounding box center [599, 417] width 103 height 41
click at [297, 425] on div "Electric Dreams" at bounding box center [285, 418] width 81 height 17
click at [623, 328] on button "View All" at bounding box center [618, 332] width 62 height 29
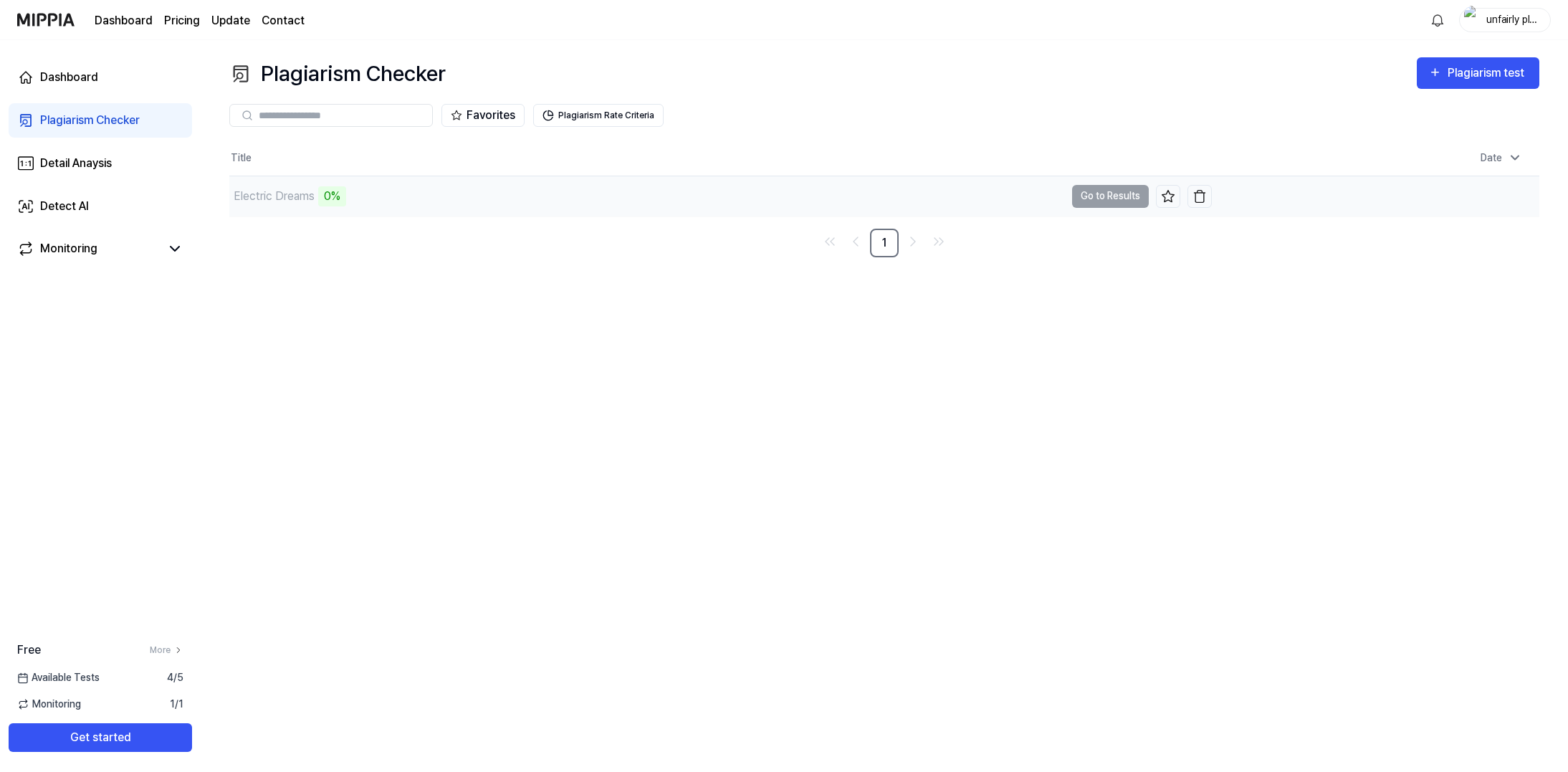
click at [757, 198] on td "Electric Dreams 0% Go to Results" at bounding box center [720, 196] width 983 height 40
click at [332, 196] on div "0%" at bounding box center [332, 196] width 28 height 20
click at [757, 199] on td "Electric Dreams 0% Go to Results" at bounding box center [720, 196] width 983 height 40
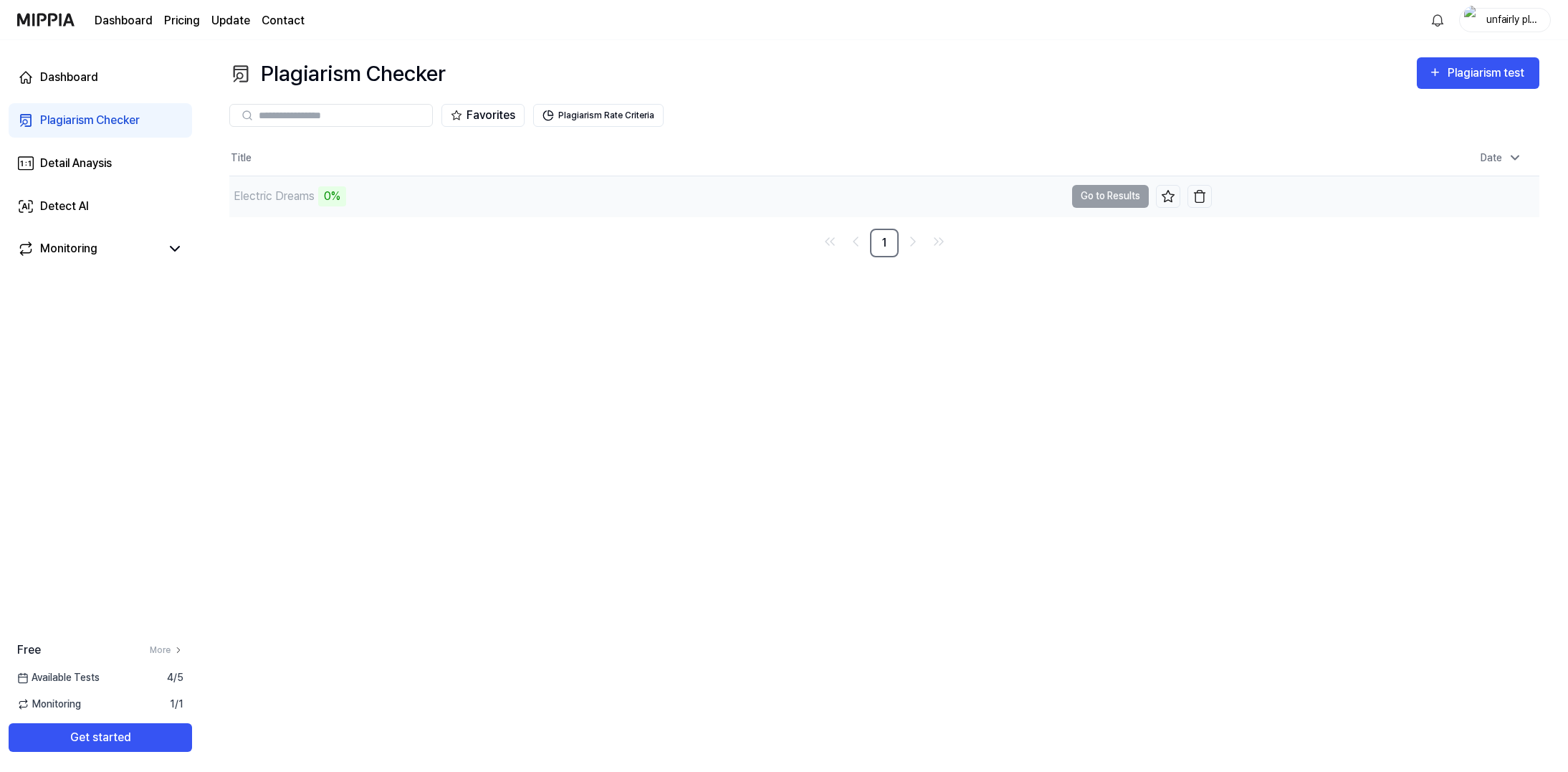
click at [757, 199] on td "Electric Dreams 0% Go to Results" at bounding box center [720, 196] width 983 height 40
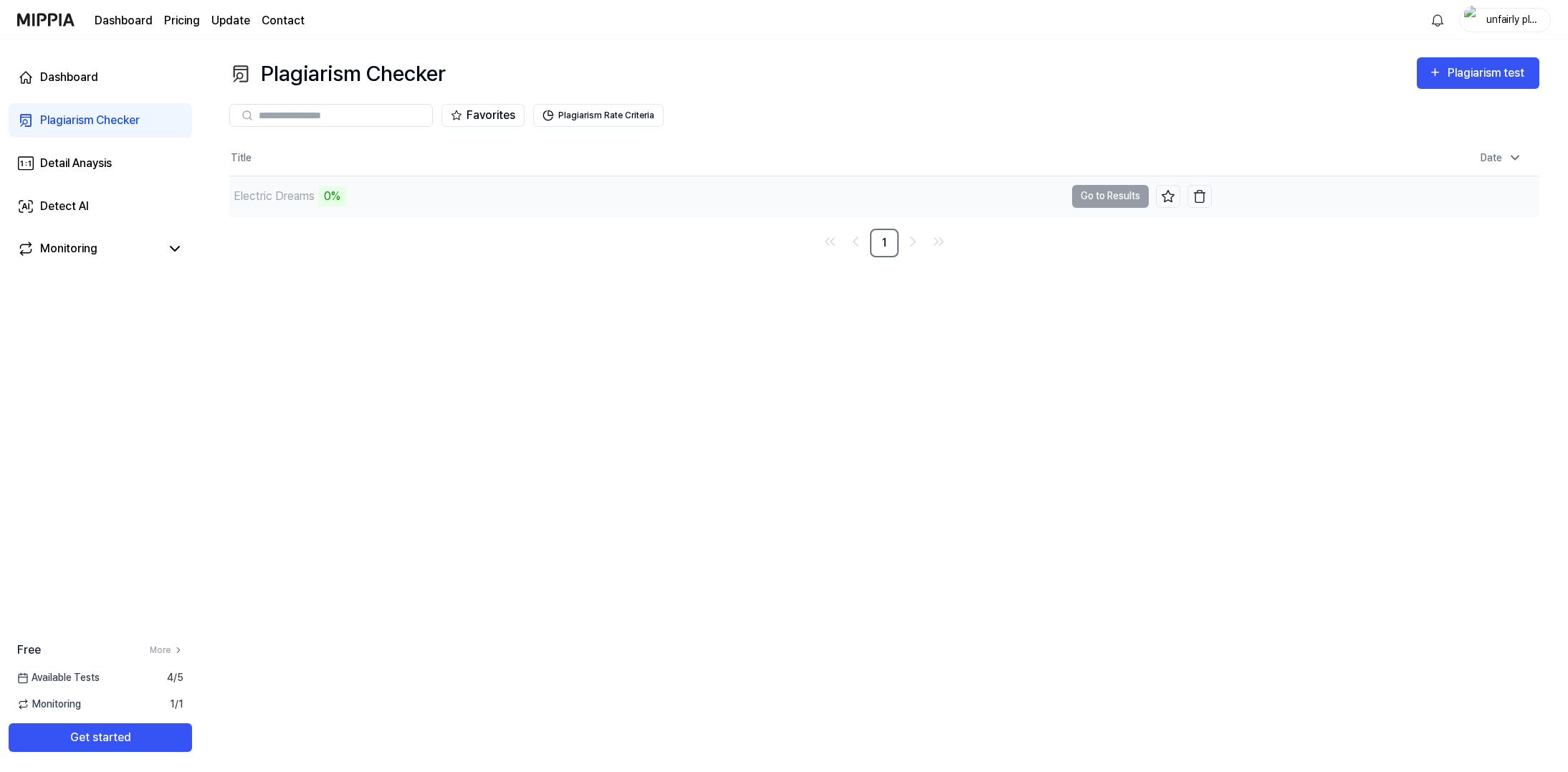
click at [757, 199] on td "Electric Dreams 0% Go to Results" at bounding box center [720, 196] width 983 height 40
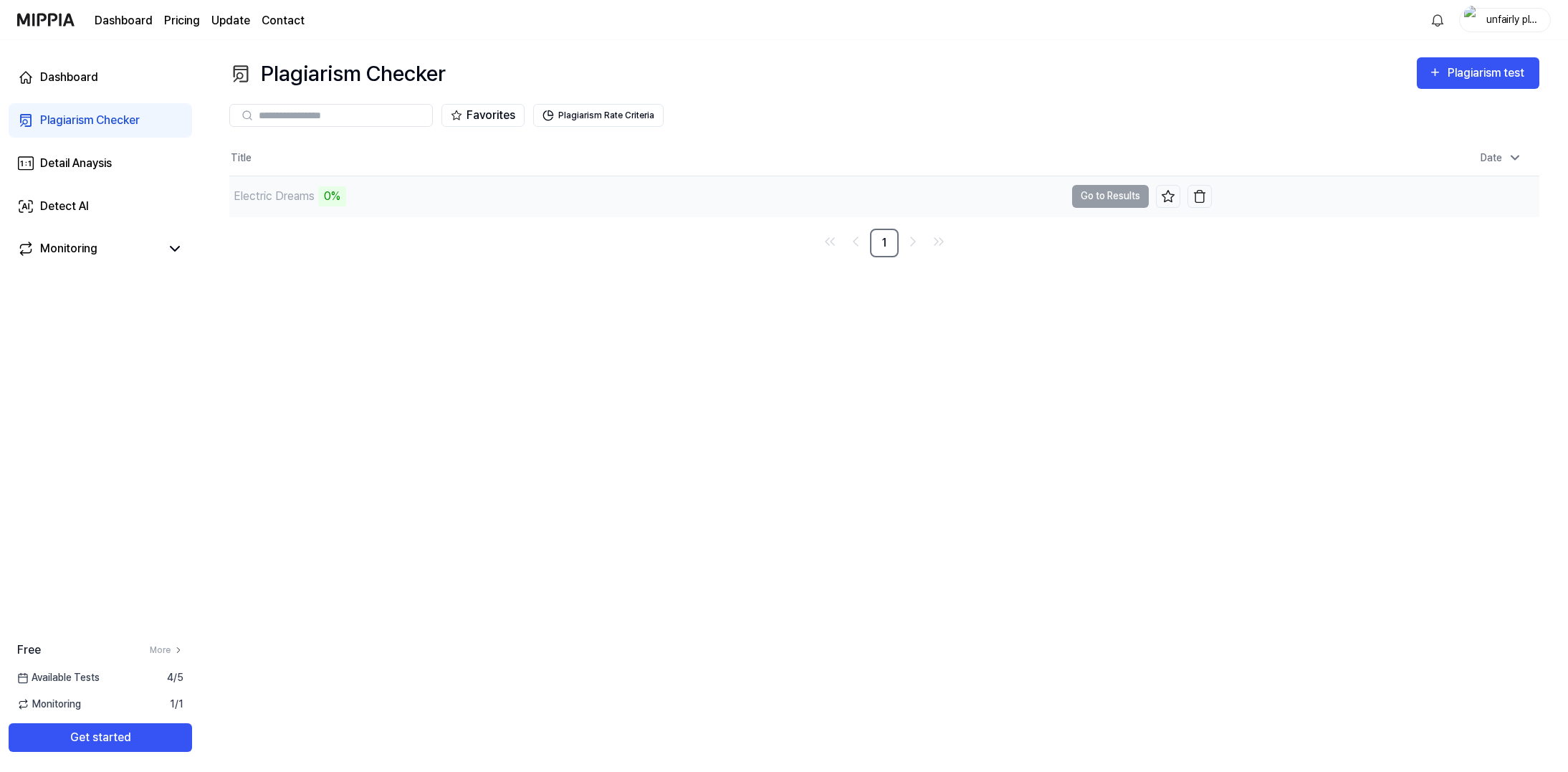
click at [757, 199] on td "Electric Dreams 0% Go to Results" at bounding box center [720, 196] width 983 height 40
drag, startPoint x: 1086, startPoint y: 199, endPoint x: 1142, endPoint y: 201, distance: 56.0
click at [757, 201] on td "Electric Dreams 0% Go to Results" at bounding box center [720, 196] width 983 height 40
click at [757, 257] on div "Plagiarism Checker Plagiarism test Plagiarism Checker Detail Analysis Detect AI…" at bounding box center [885, 406] width 1368 height 732
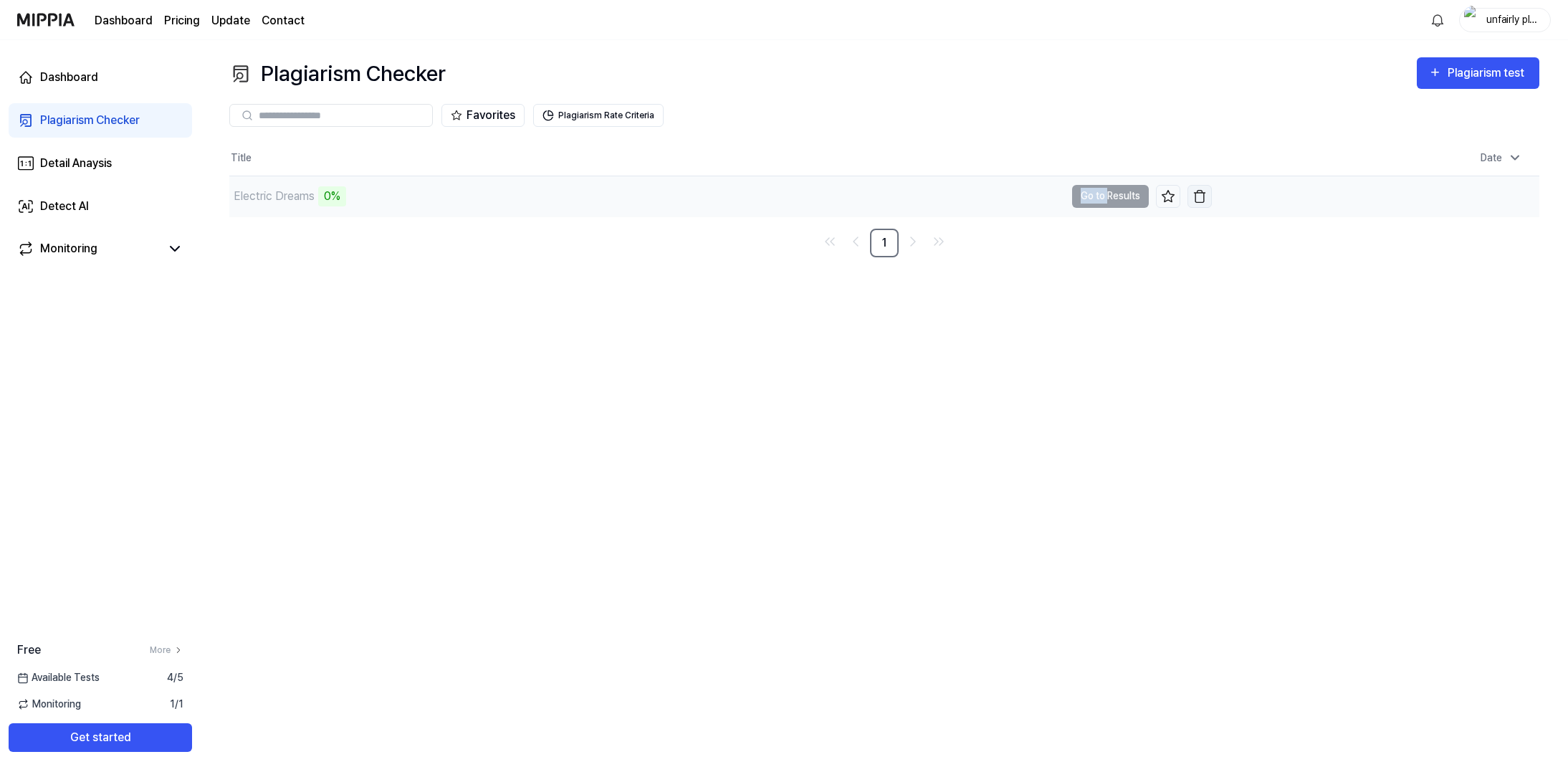
drag, startPoint x: 1082, startPoint y: 200, endPoint x: 1196, endPoint y: 198, distance: 114.0
click at [757, 200] on td "Electric Dreams 0% Go to Results" at bounding box center [720, 196] width 983 height 40
